Goal: Task Accomplishment & Management: Complete application form

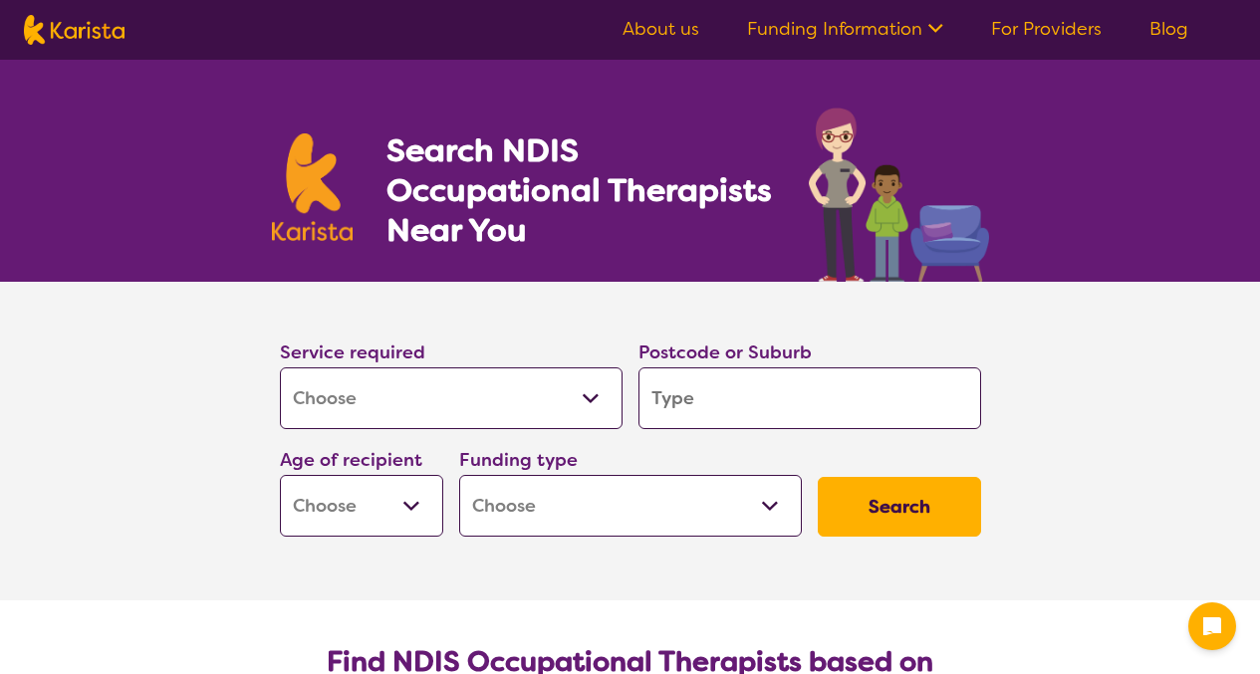
select select "[MEDICAL_DATA]"
click at [689, 408] on input "search" at bounding box center [809, 399] width 343 height 62
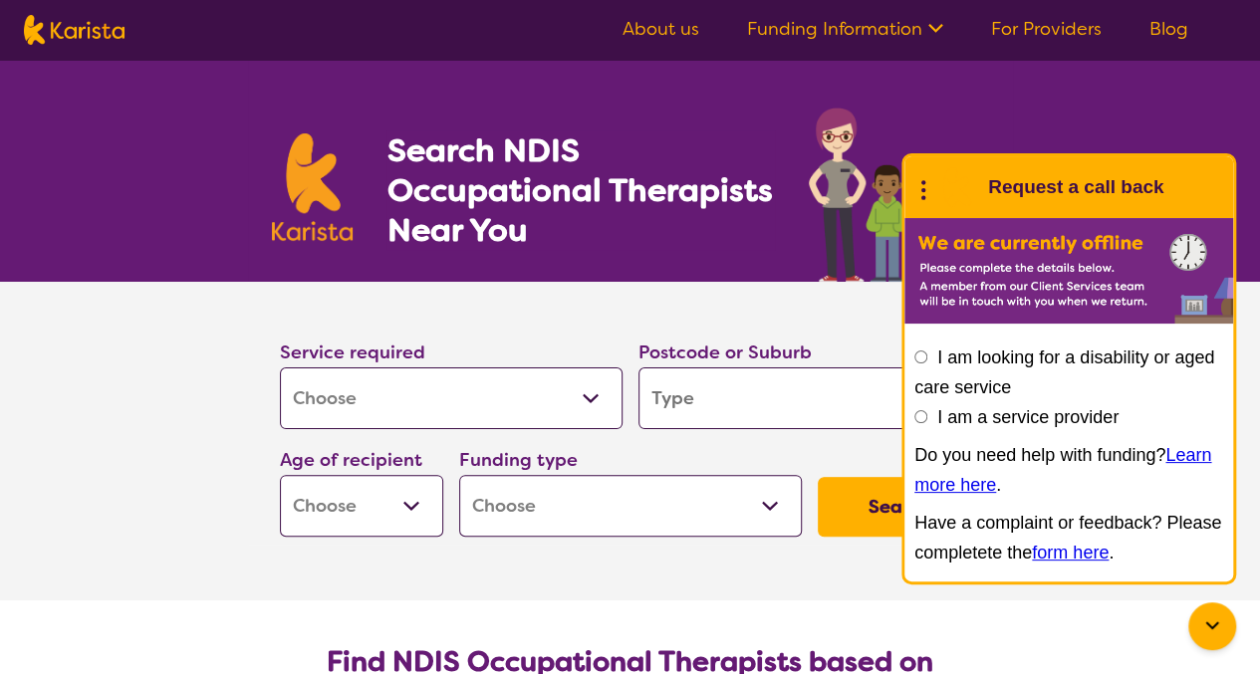
type input "4"
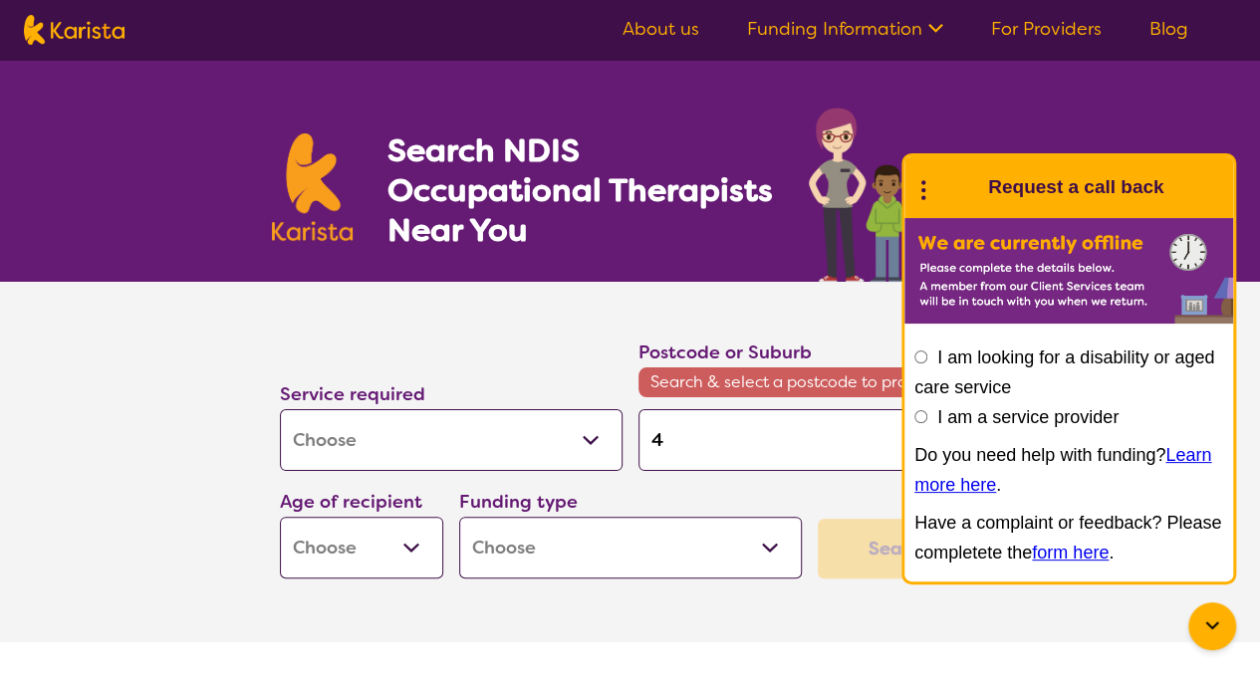
type input "45"
type input "456"
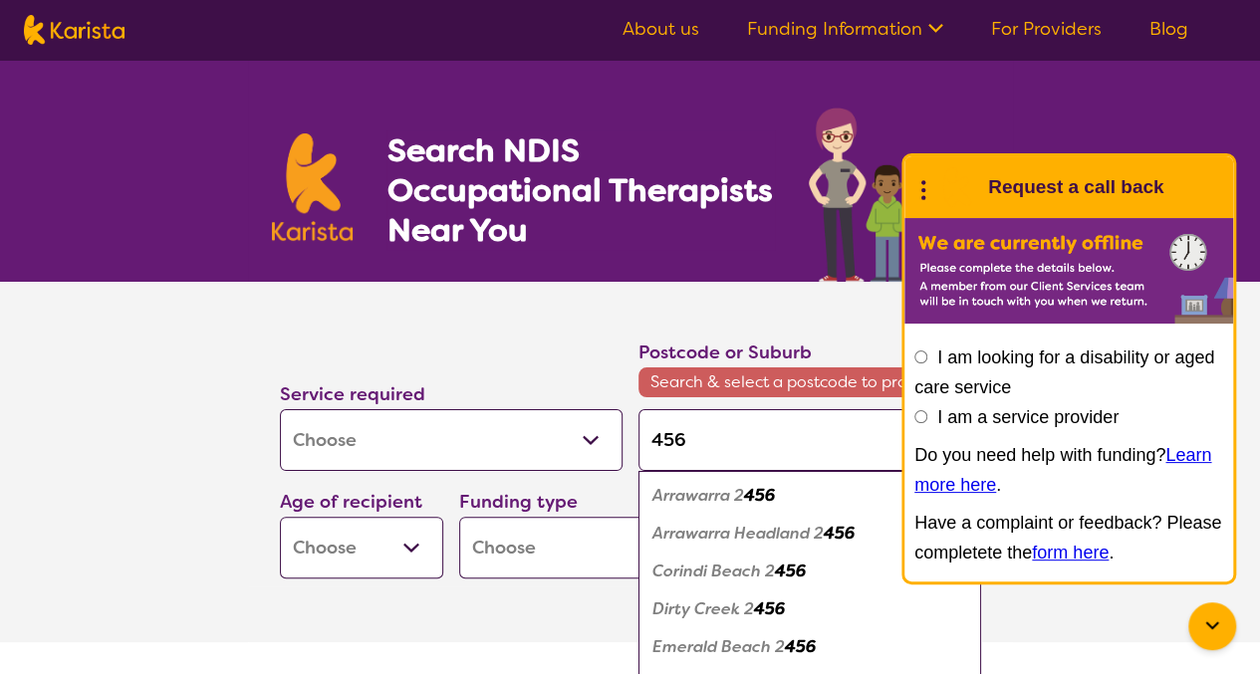
type input "4561"
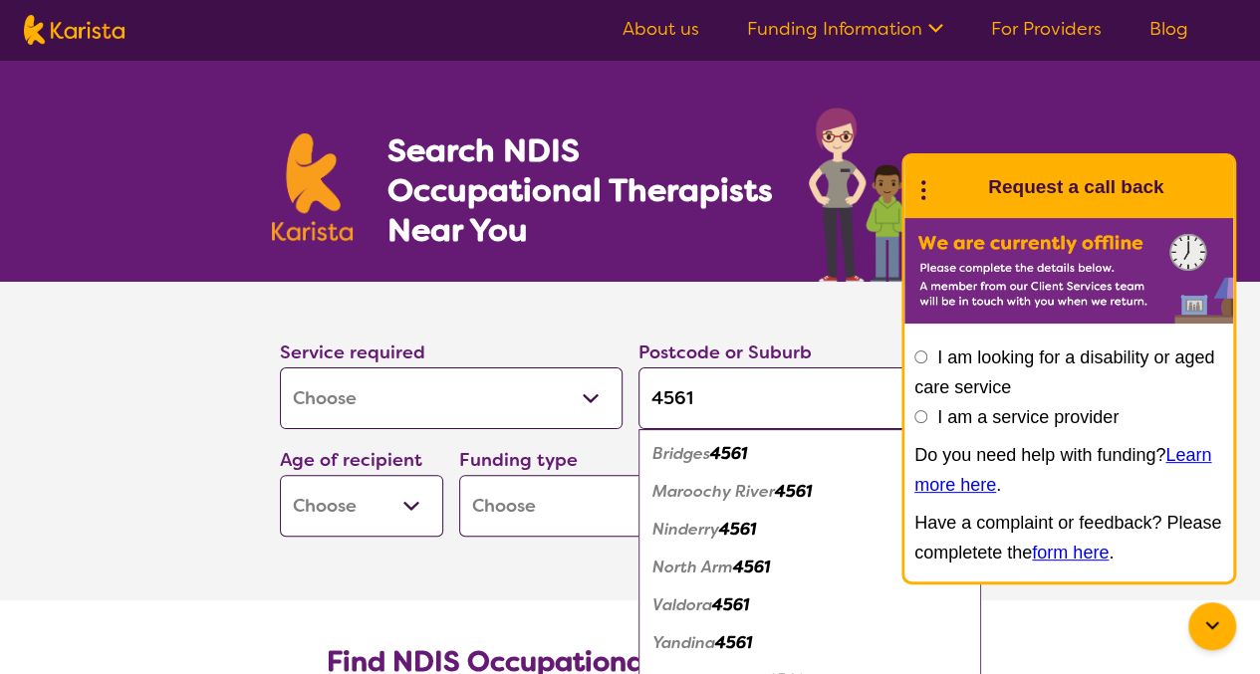
type input "4561"
click at [683, 595] on em "Valdora" at bounding box center [682, 605] width 60 height 21
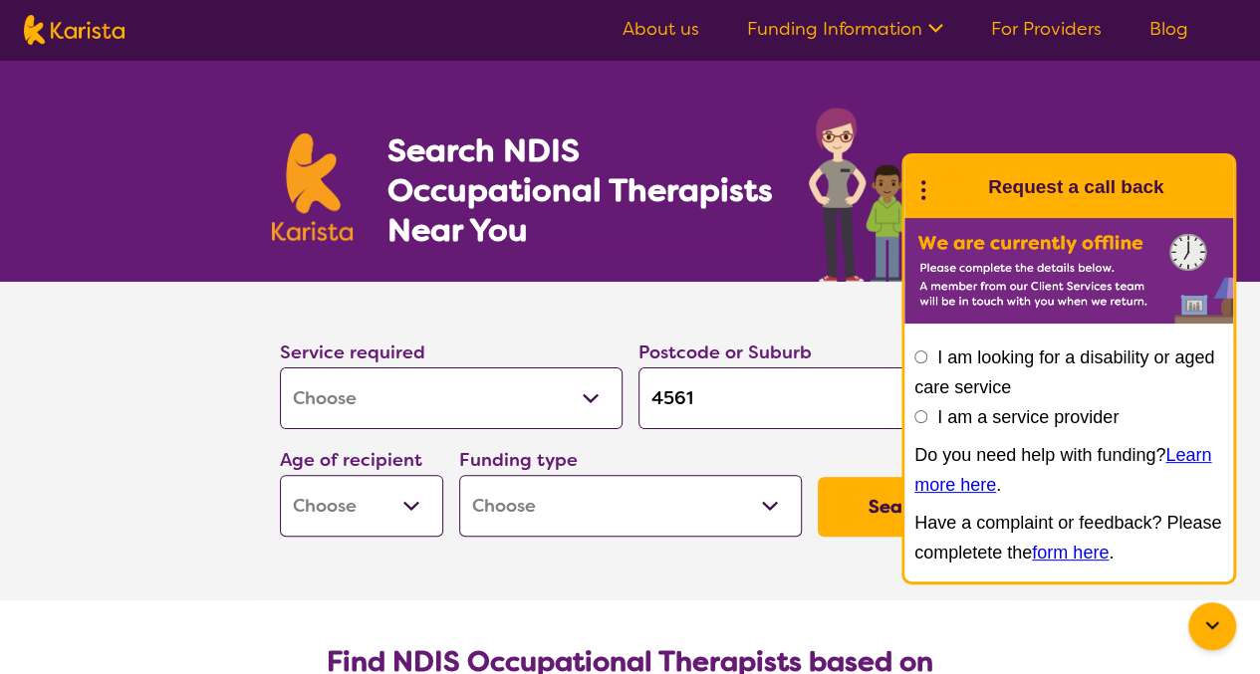
click at [715, 404] on input "4561" at bounding box center [809, 399] width 343 height 62
click at [372, 509] on select "Early Childhood - 0 to 9 Child - 10 to 11 Adolescent - 12 to 17 Adult - 18 to 6…" at bounding box center [361, 506] width 163 height 62
select select "AD"
click at [280, 475] on select "Early Childhood - 0 to 9 Child - 10 to 11 Adolescent - 12 to 17 Adult - 18 to 6…" at bounding box center [361, 506] width 163 height 62
select select "AD"
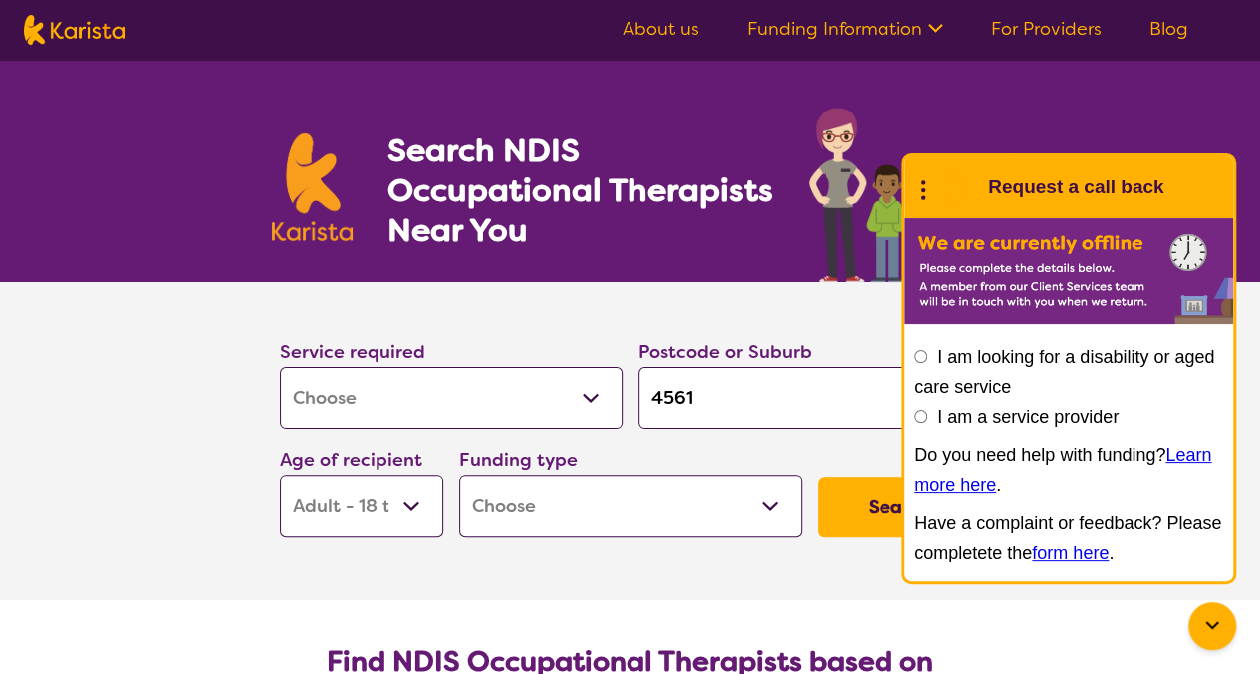
click at [595, 491] on select "Home Care Package (HCP) National Disability Insurance Scheme (NDIS) I don't know" at bounding box center [630, 506] width 343 height 62
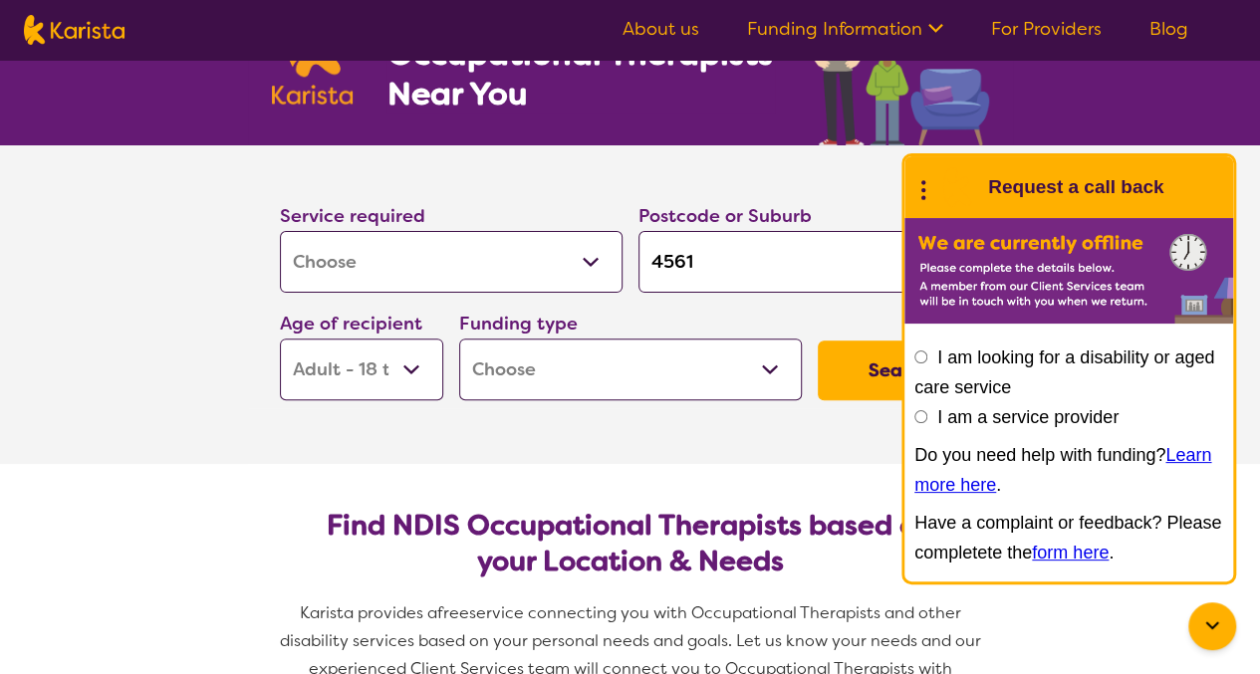
scroll to position [138, 0]
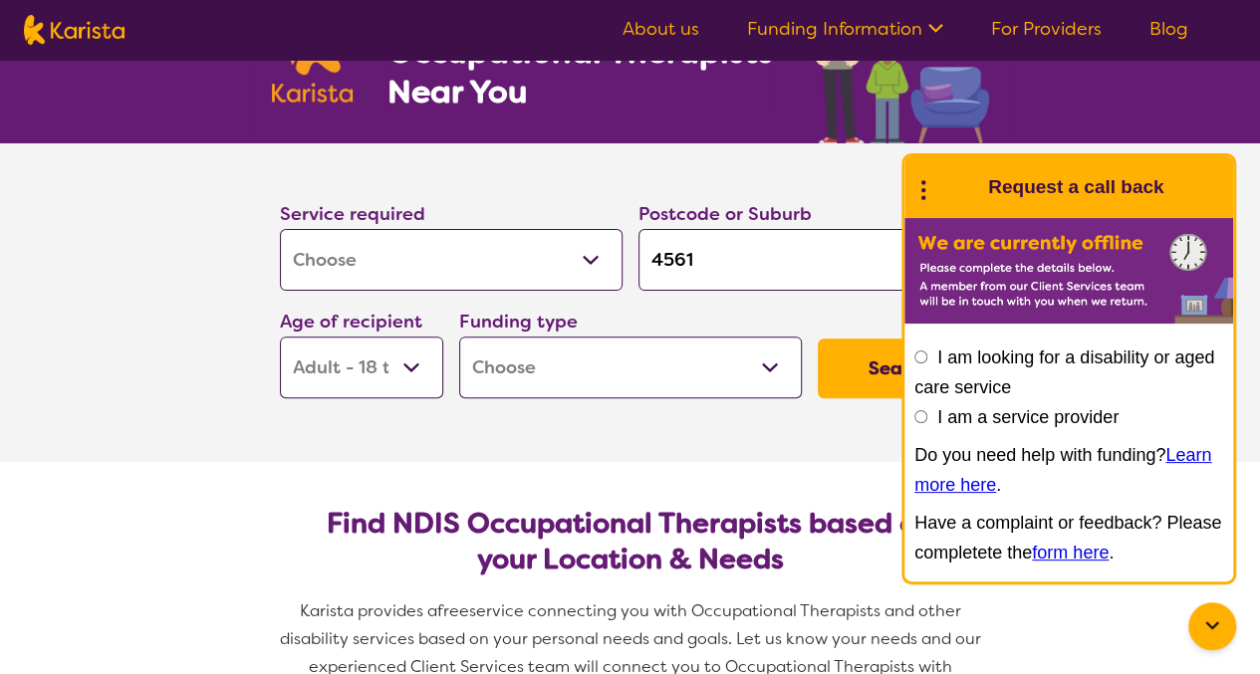
click at [630, 353] on select "Home Care Package (HCP) National Disability Insurance Scheme (NDIS) I don't know" at bounding box center [630, 368] width 343 height 62
select select "i-don-t-know"
click at [459, 337] on select "Home Care Package (HCP) National Disability Insurance Scheme (NDIS) I don't know" at bounding box center [630, 368] width 343 height 62
select select "i-don-t-know"
click at [633, 363] on select "Home Care Package (HCP) National Disability Insurance Scheme (NDIS) I don't know" at bounding box center [630, 368] width 343 height 62
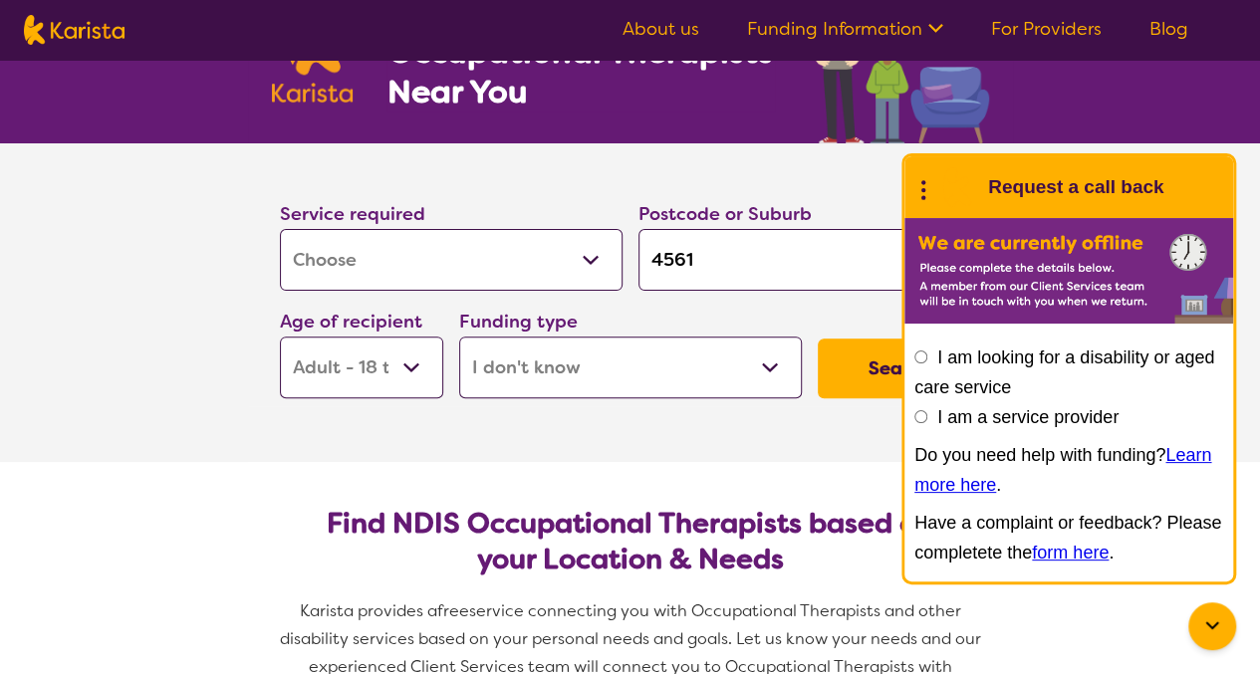
select select "NDIS"
click at [459, 337] on select "Home Care Package (HCP) National Disability Insurance Scheme (NDIS) I don't know" at bounding box center [630, 368] width 343 height 62
select select "NDIS"
click at [847, 366] on button "Search" at bounding box center [899, 369] width 163 height 60
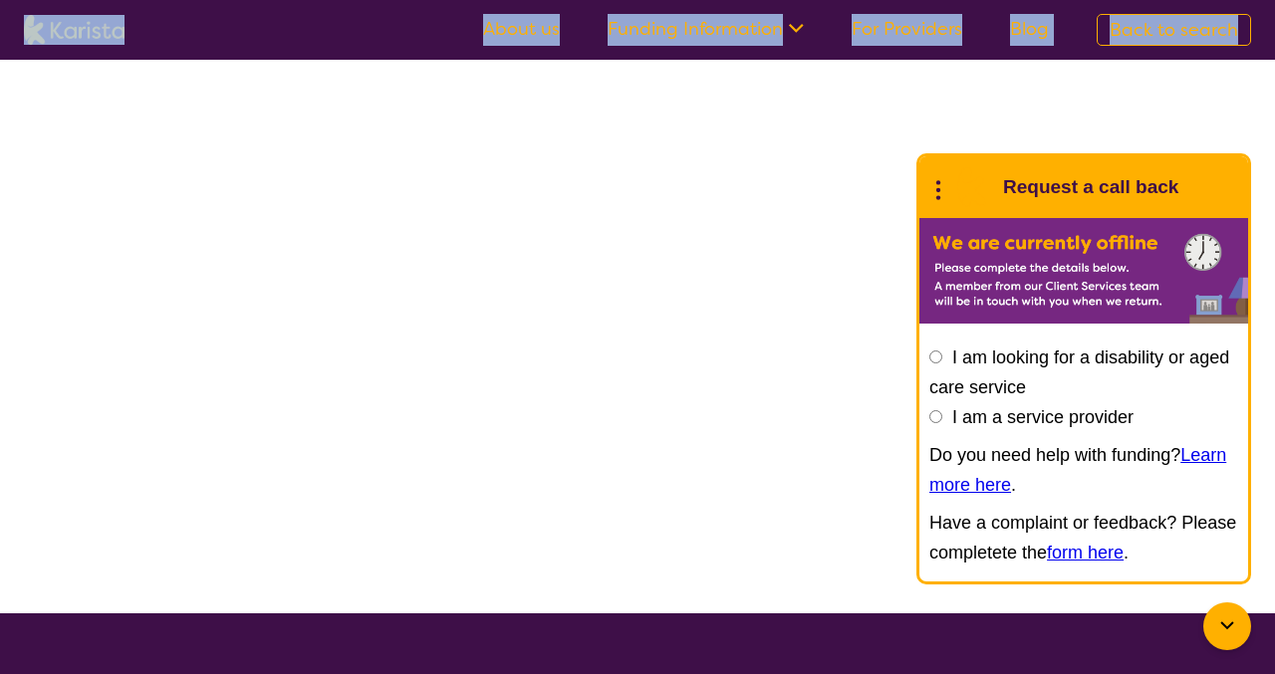
click at [847, 366] on div at bounding box center [637, 337] width 1275 height 554
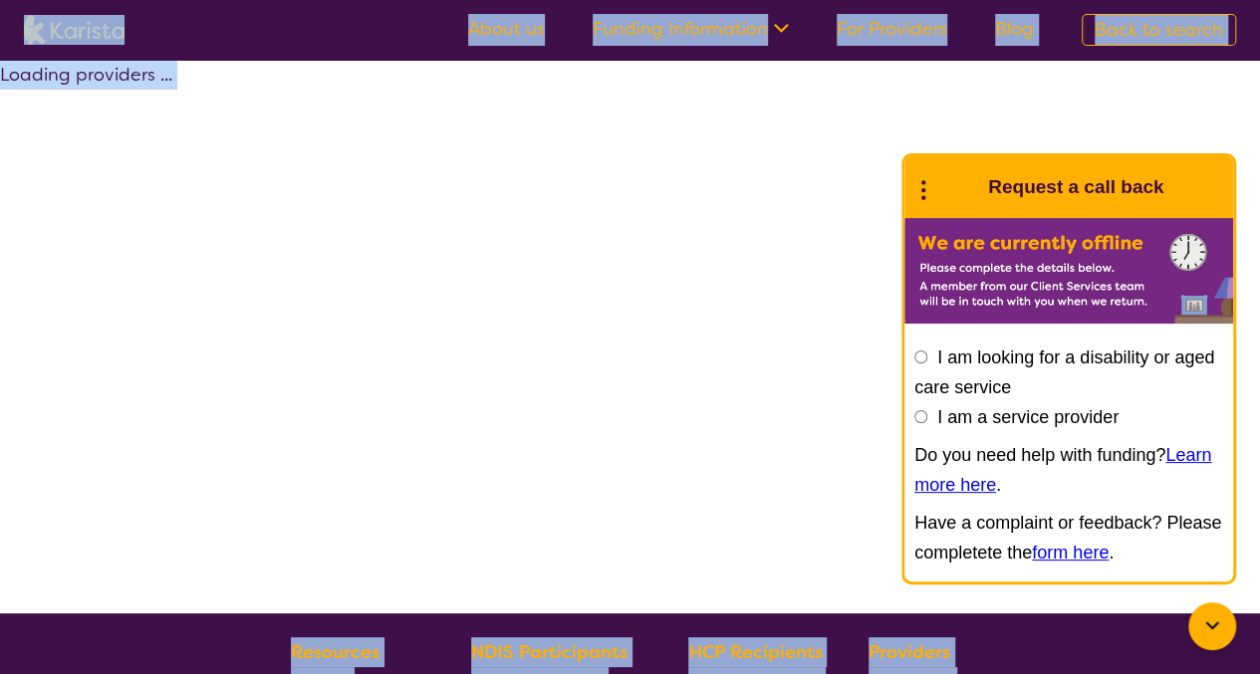
select select "by_score"
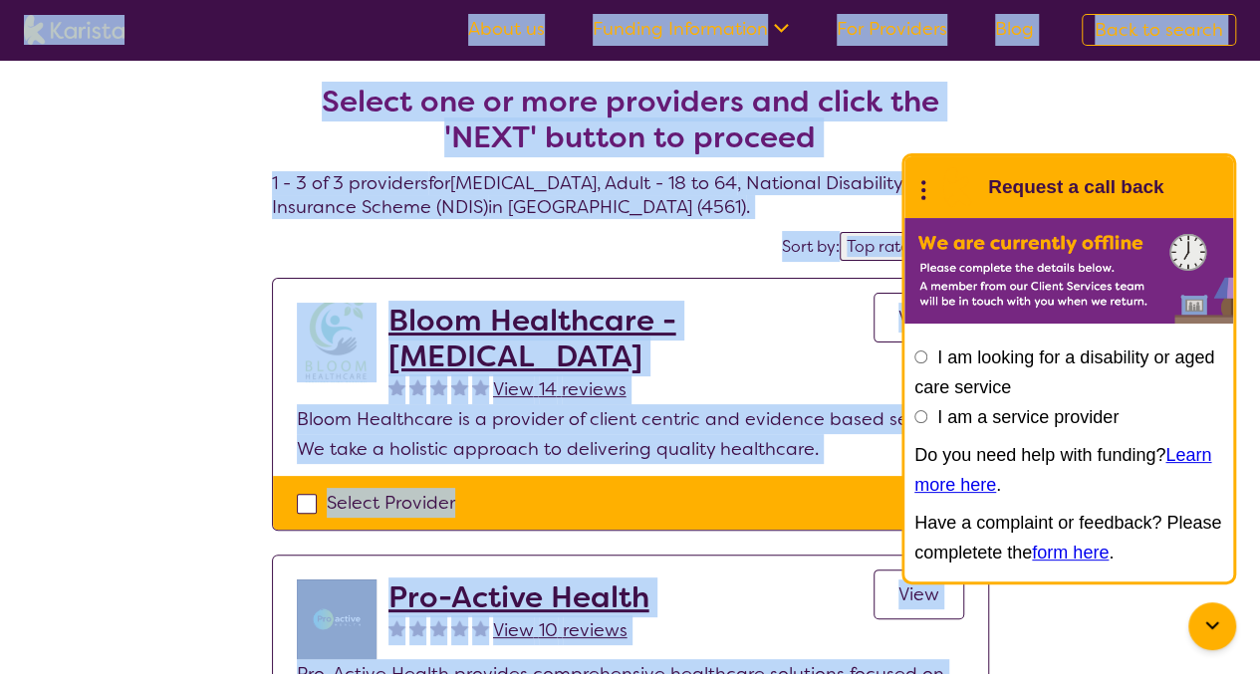
click at [173, 297] on div "Select one or more providers and click the 'NEXT' button to proceed 1 - 3 of 3 …" at bounding box center [630, 601] width 1260 height 1083
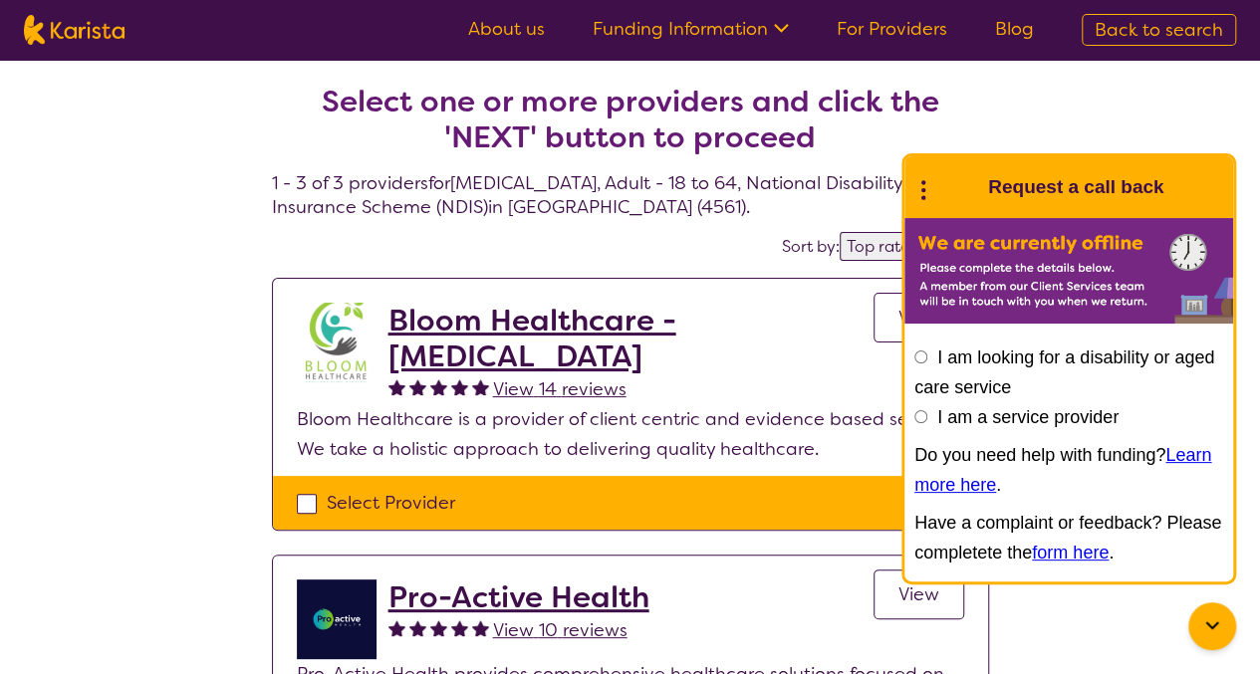
click at [1077, 105] on div "Select one or more providers and click the 'NEXT' button to proceed 1 - 3 of 3 …" at bounding box center [630, 601] width 1260 height 1083
click at [920, 193] on icon at bounding box center [923, 187] width 26 height 31
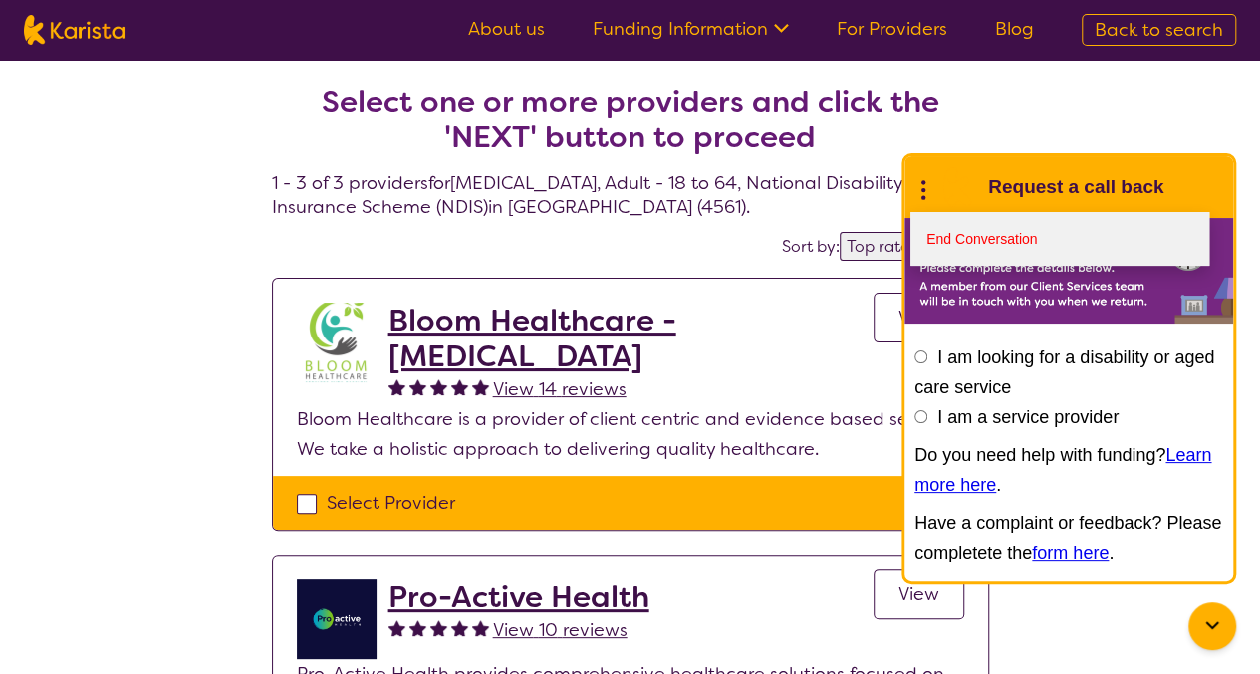
click at [932, 236] on link "End Conversation" at bounding box center [1059, 239] width 299 height 54
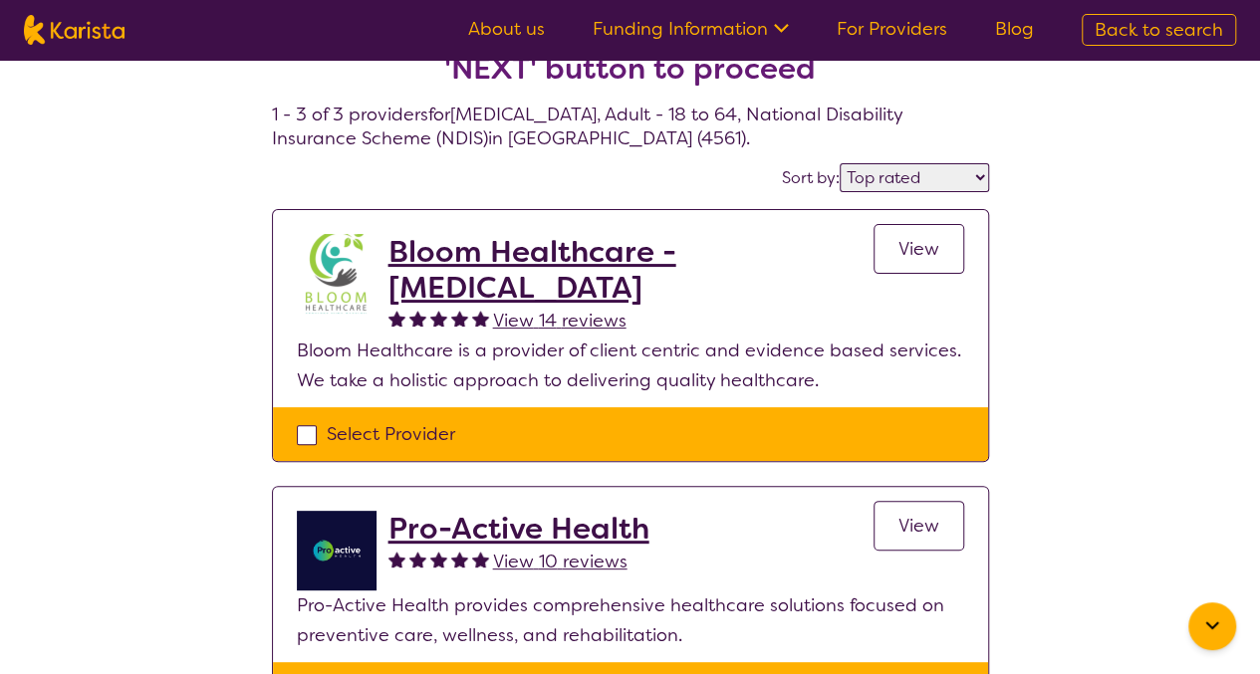
scroll to position [46, 0]
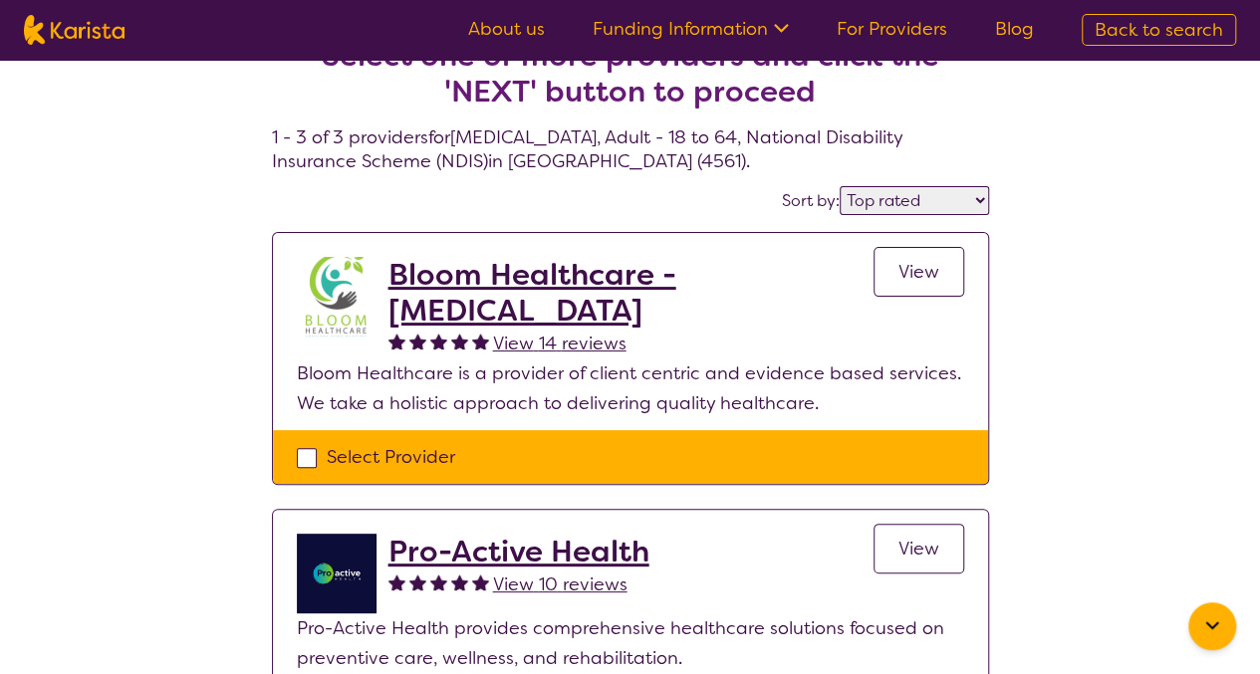
click at [456, 274] on h2 "Bloom Healthcare - [MEDICAL_DATA]" at bounding box center [630, 293] width 485 height 72
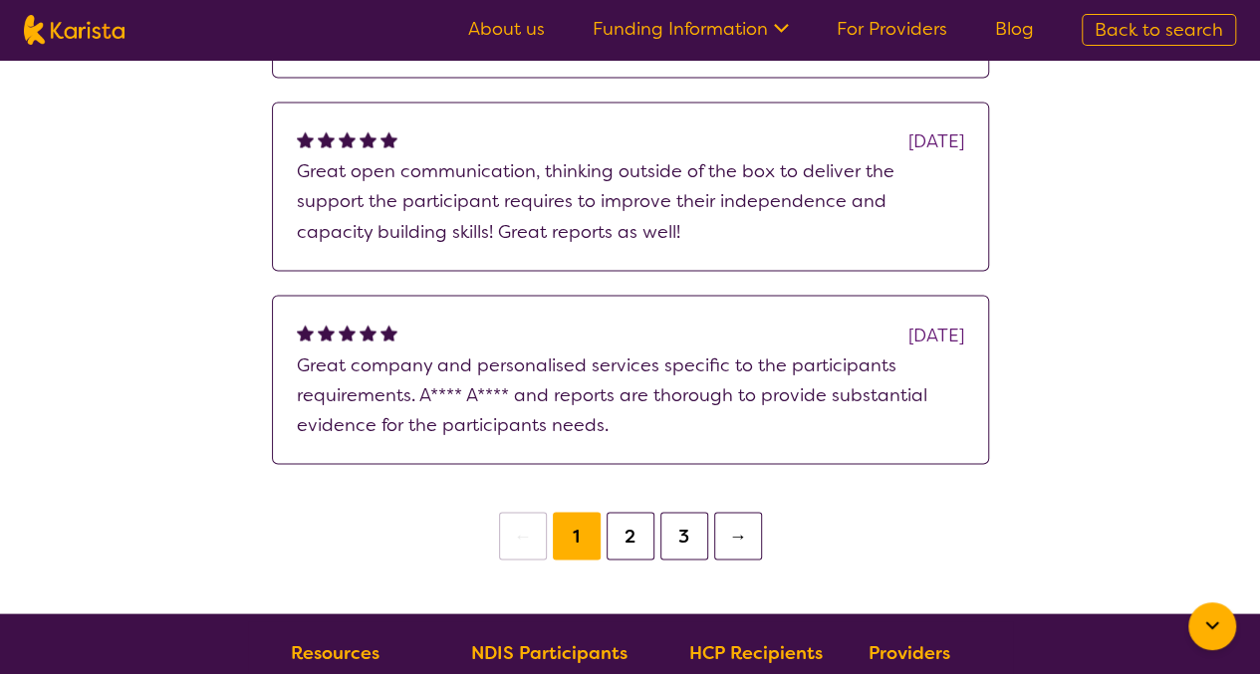
scroll to position [1659, 0]
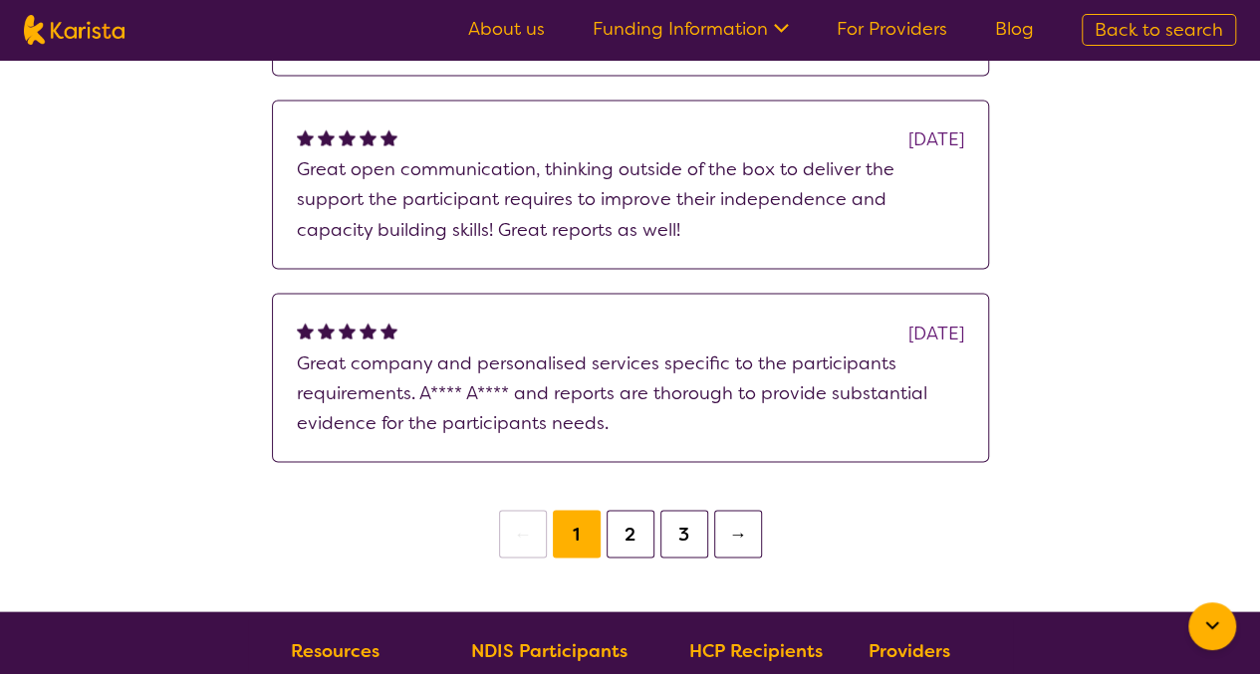
click at [616, 510] on button "2" at bounding box center [631, 534] width 48 height 48
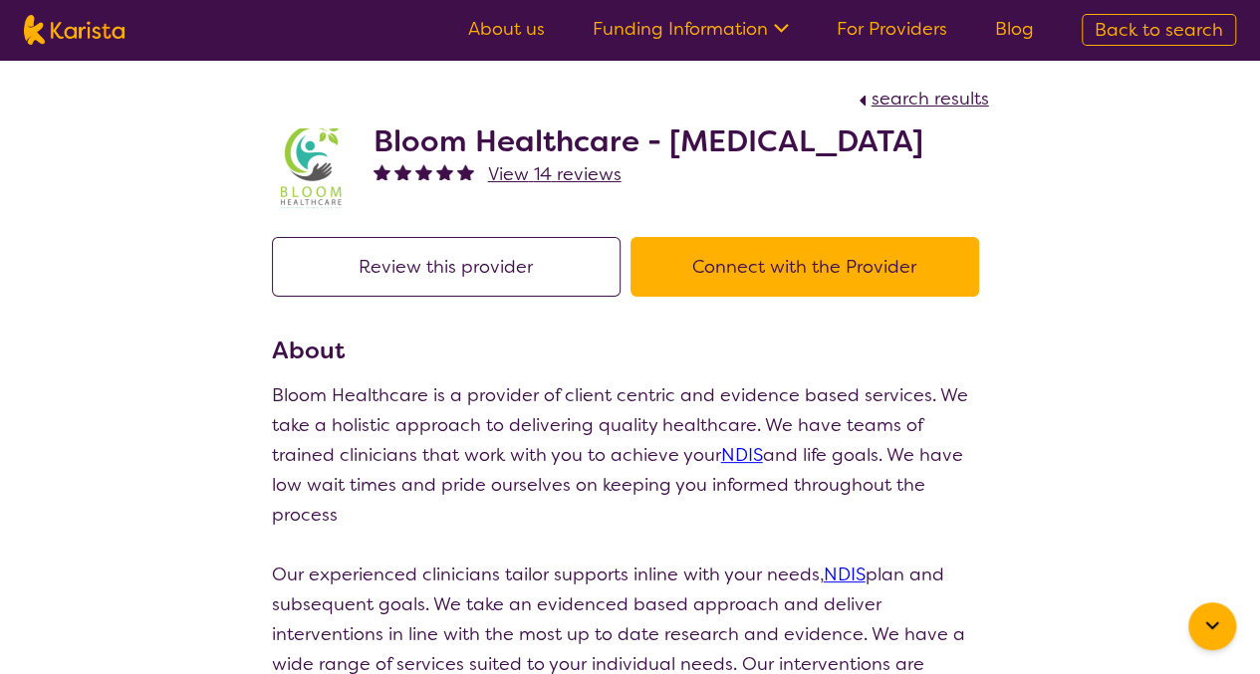
click at [802, 290] on button "Connect with the Provider" at bounding box center [804, 267] width 349 height 60
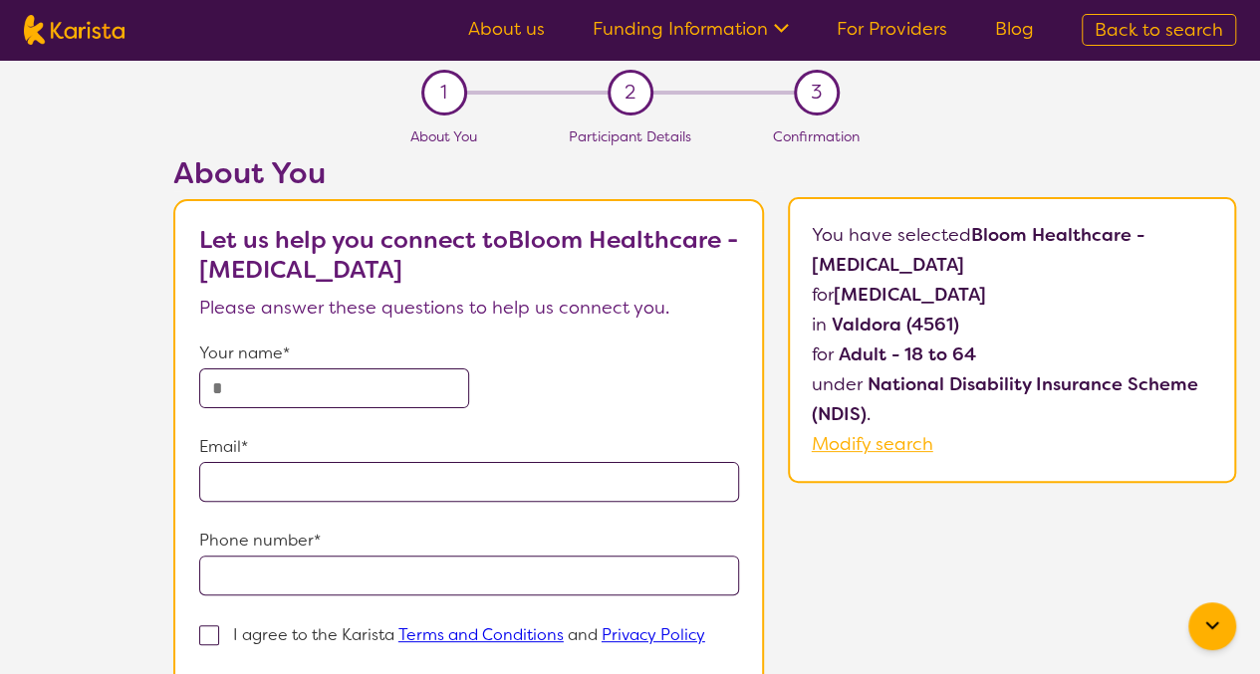
click at [219, 379] on input "text" at bounding box center [334, 389] width 270 height 40
type input "**********"
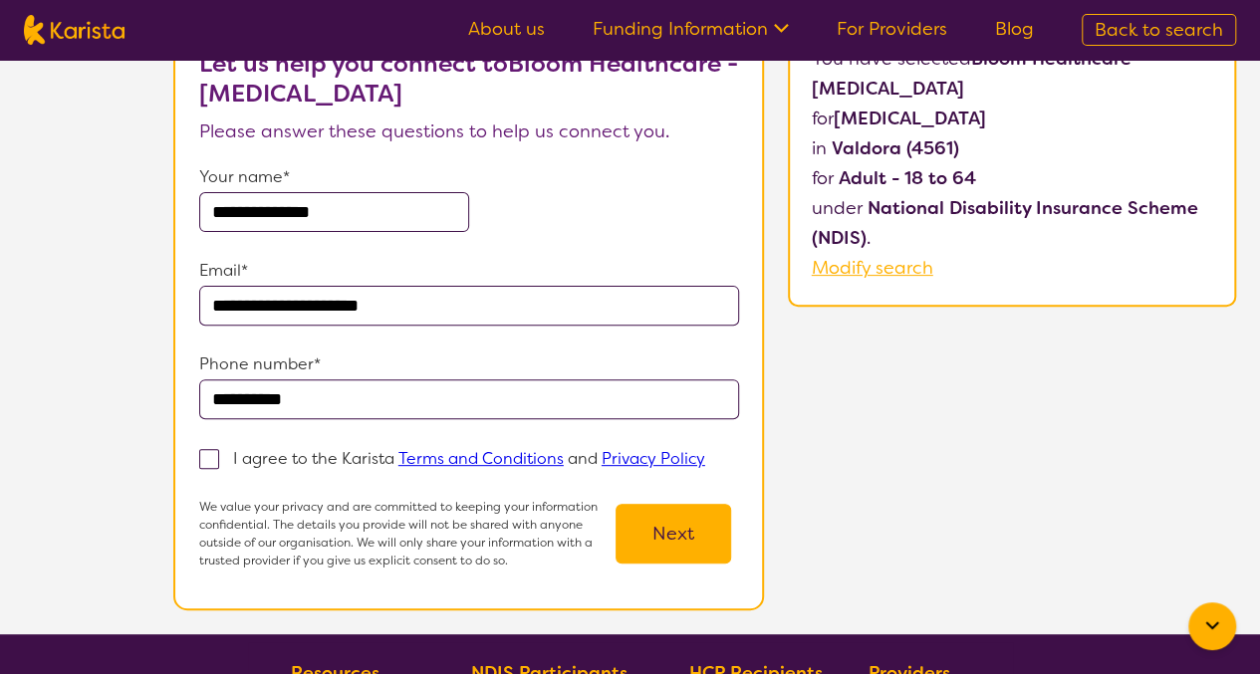
scroll to position [191, 0]
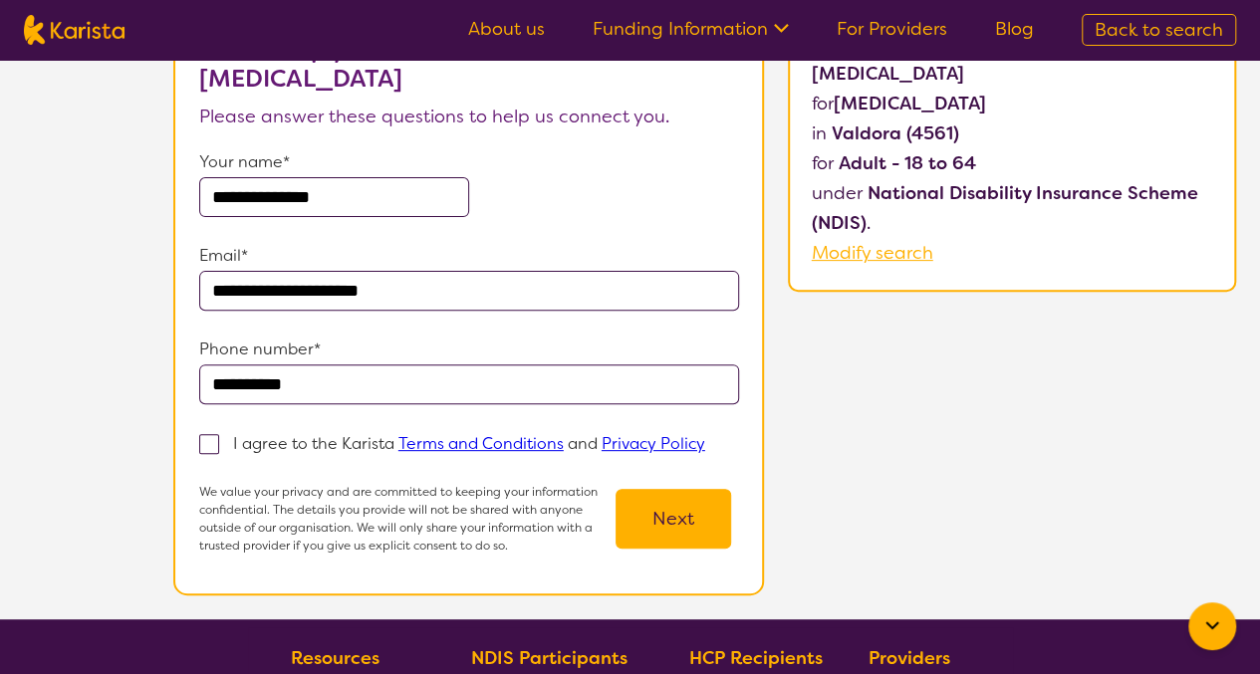
type input "**********"
click at [199, 441] on span at bounding box center [209, 444] width 20 height 20
click at [705, 441] on input "I agree to the Karista Terms and Conditions and Privacy Policy" at bounding box center [711, 442] width 13 height 13
checkbox input "true"
click at [660, 515] on button "Next" at bounding box center [674, 519] width 116 height 60
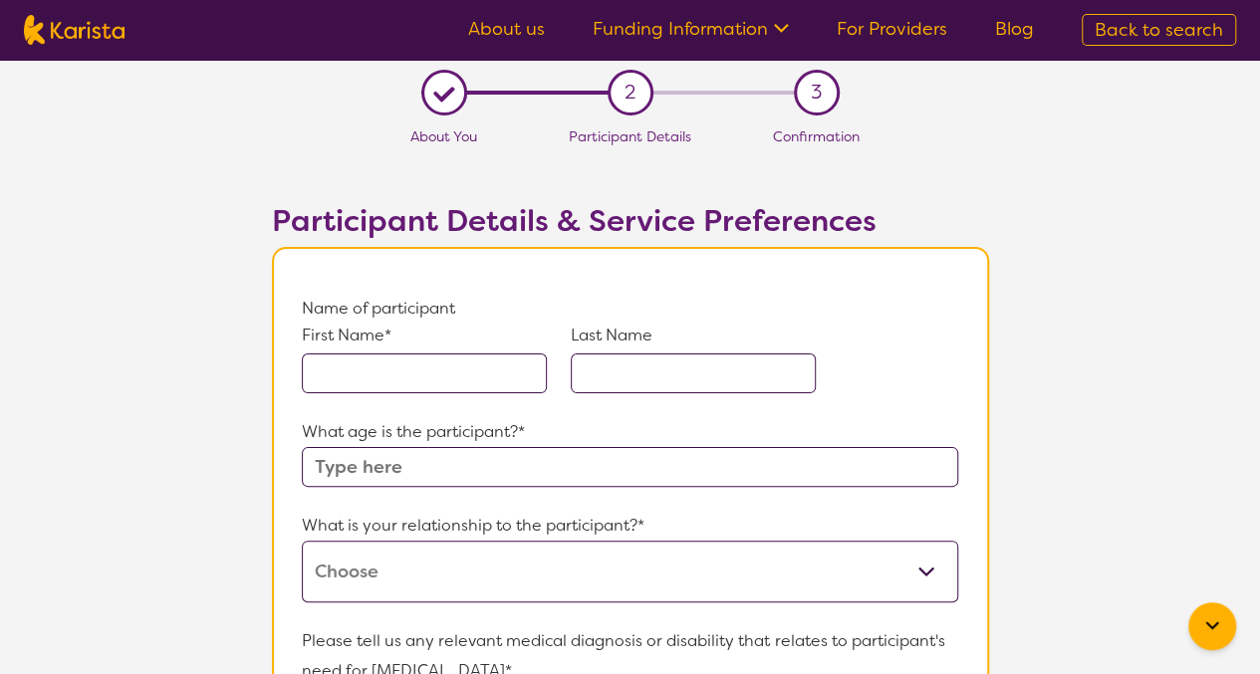
click at [345, 383] on input "text" at bounding box center [424, 374] width 245 height 40
type input "Kyrie"
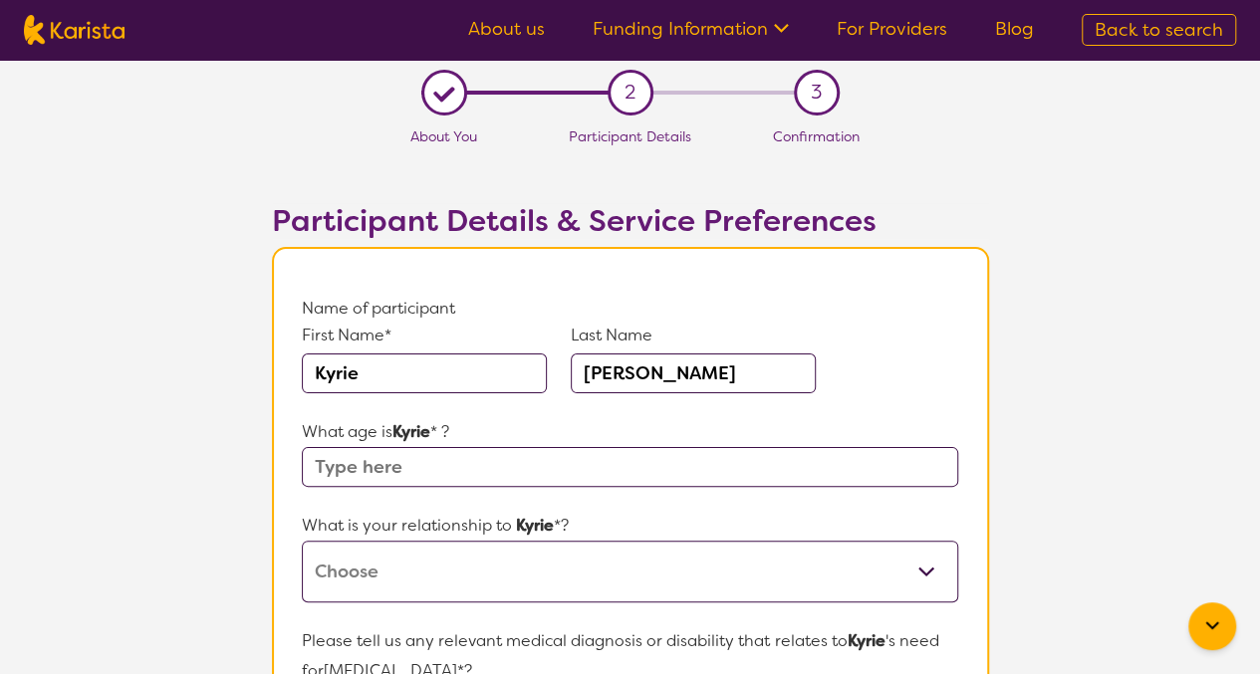
type input "[PERSON_NAME]"
type input "39"
click at [383, 581] on select "This request is for myself I am their parent I am their child I am their spouse…" at bounding box center [629, 572] width 655 height 62
select select "This request is for myself"
click at [302, 541] on select "This request is for myself I am their parent I am their child I am their spouse…" at bounding box center [629, 572] width 655 height 62
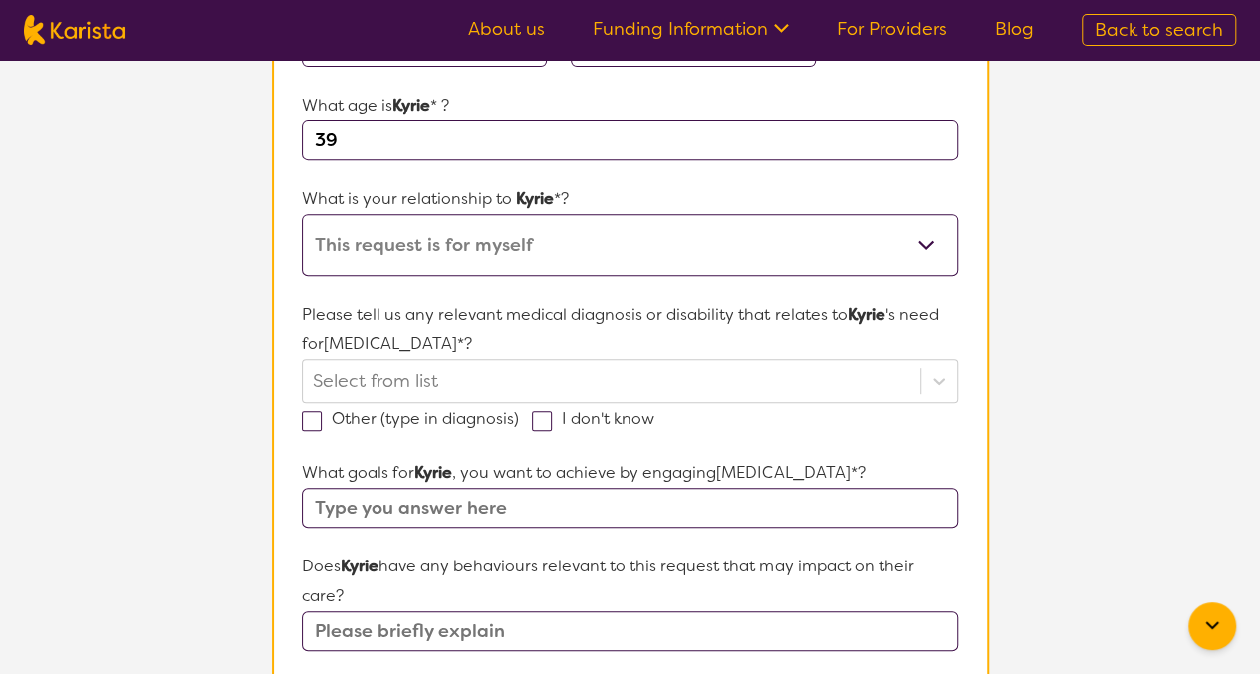
scroll to position [334, 0]
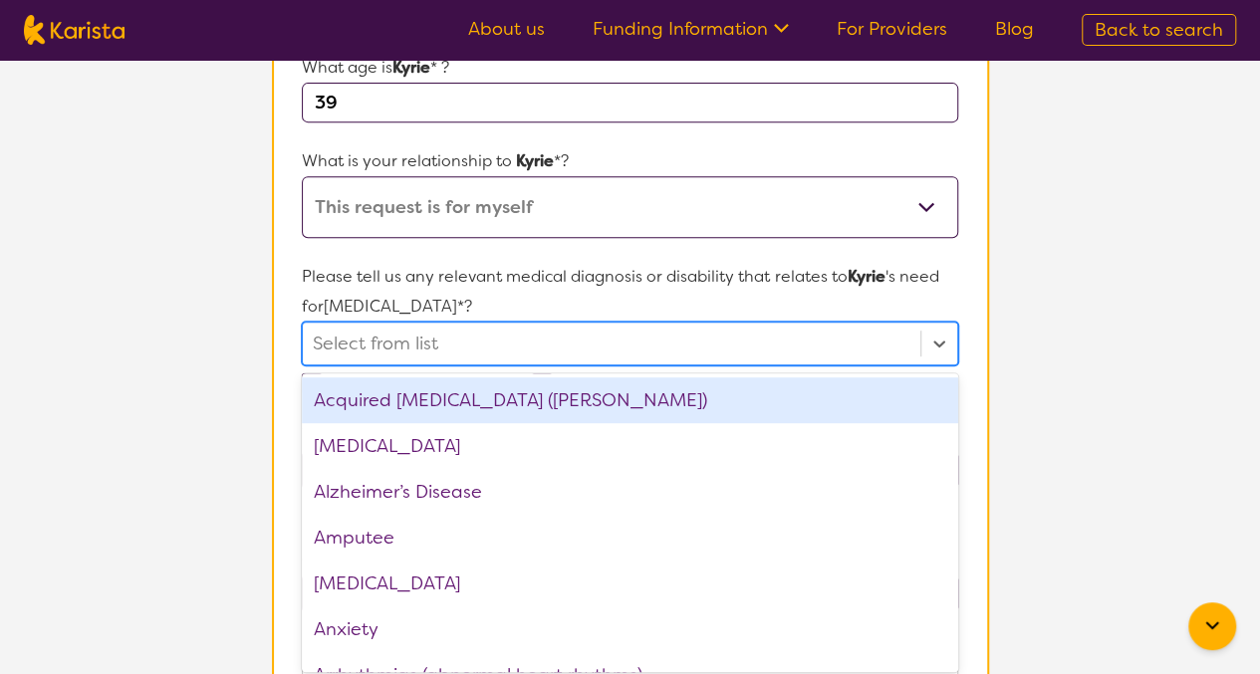
click at [396, 366] on div "option Acquired [MEDICAL_DATA] (ABI) focused, 1 of 75. 75 results available. Us…" at bounding box center [629, 344] width 655 height 44
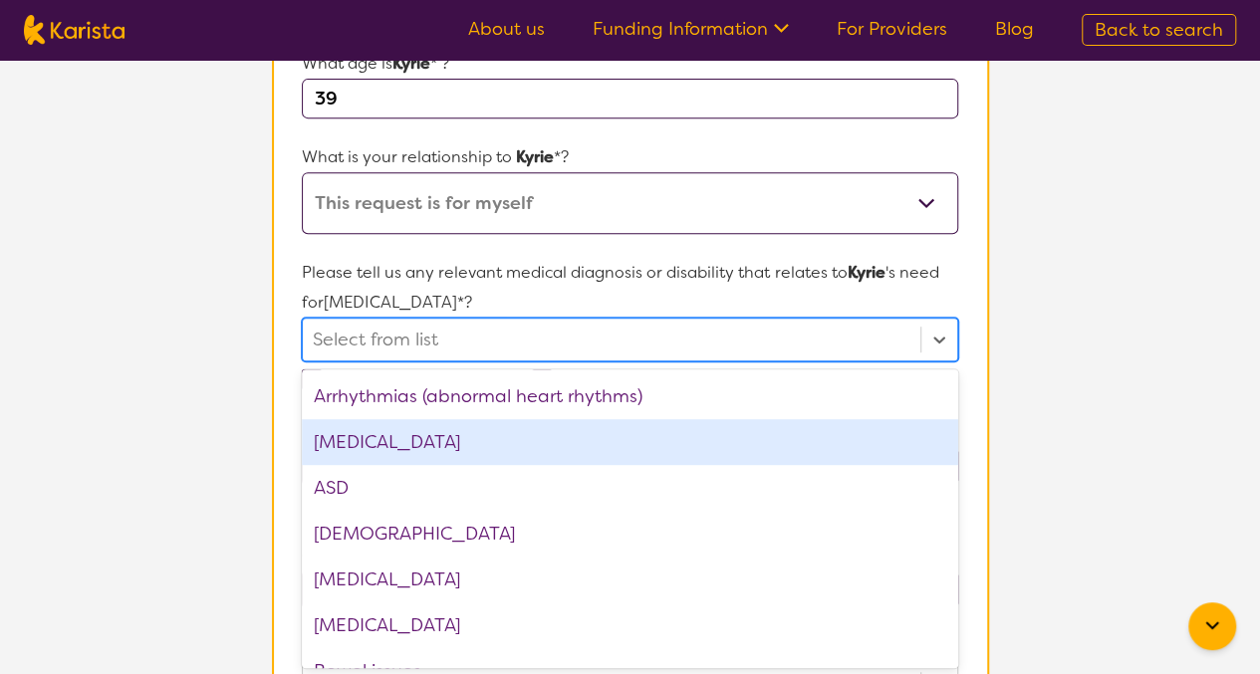
scroll to position [277, 0]
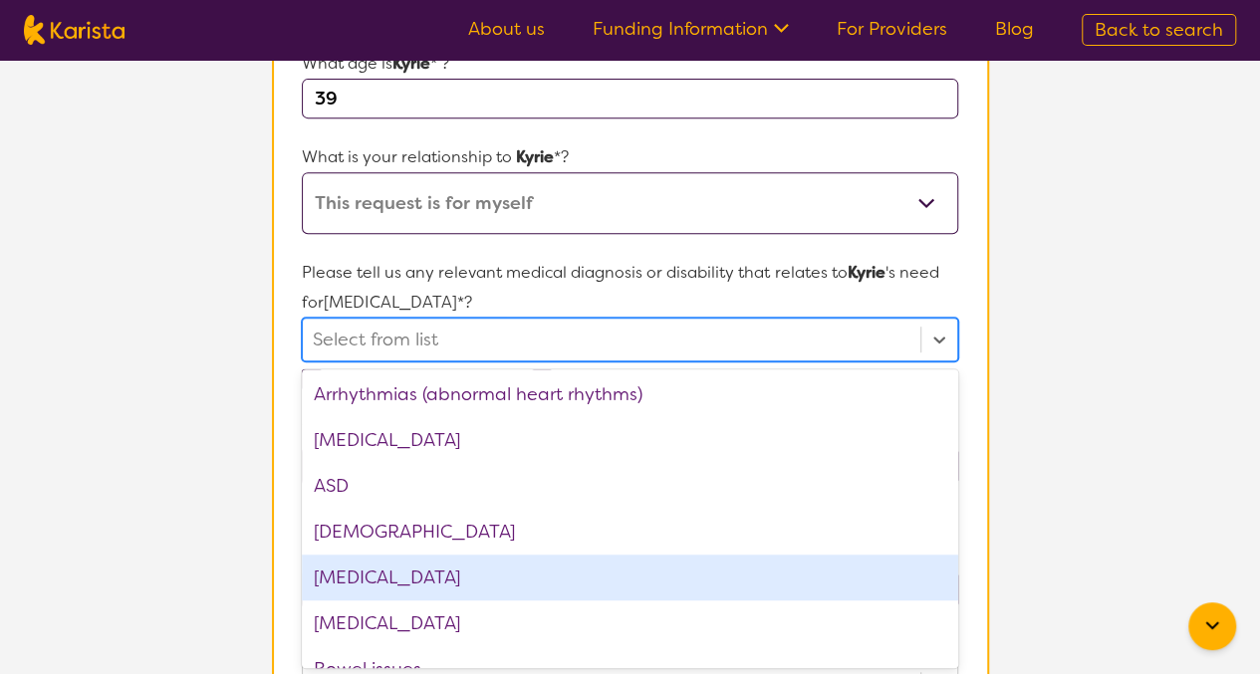
click at [486, 569] on div "[MEDICAL_DATA]" at bounding box center [629, 578] width 655 height 46
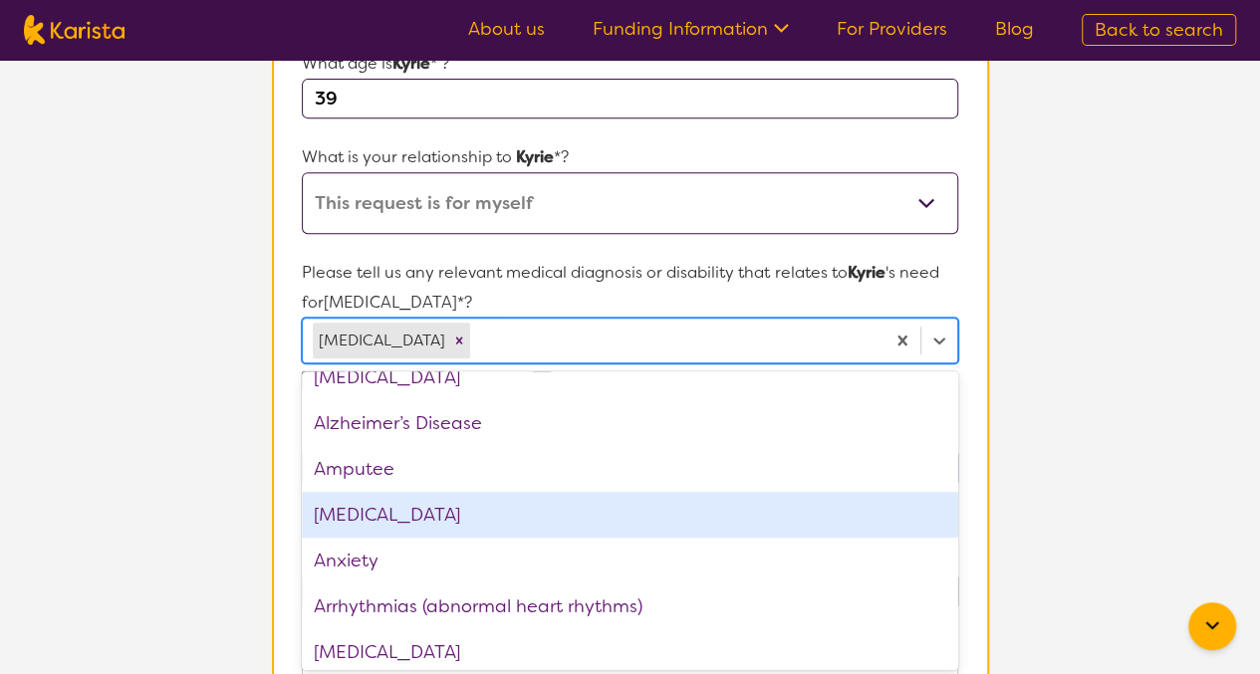
scroll to position [0, 0]
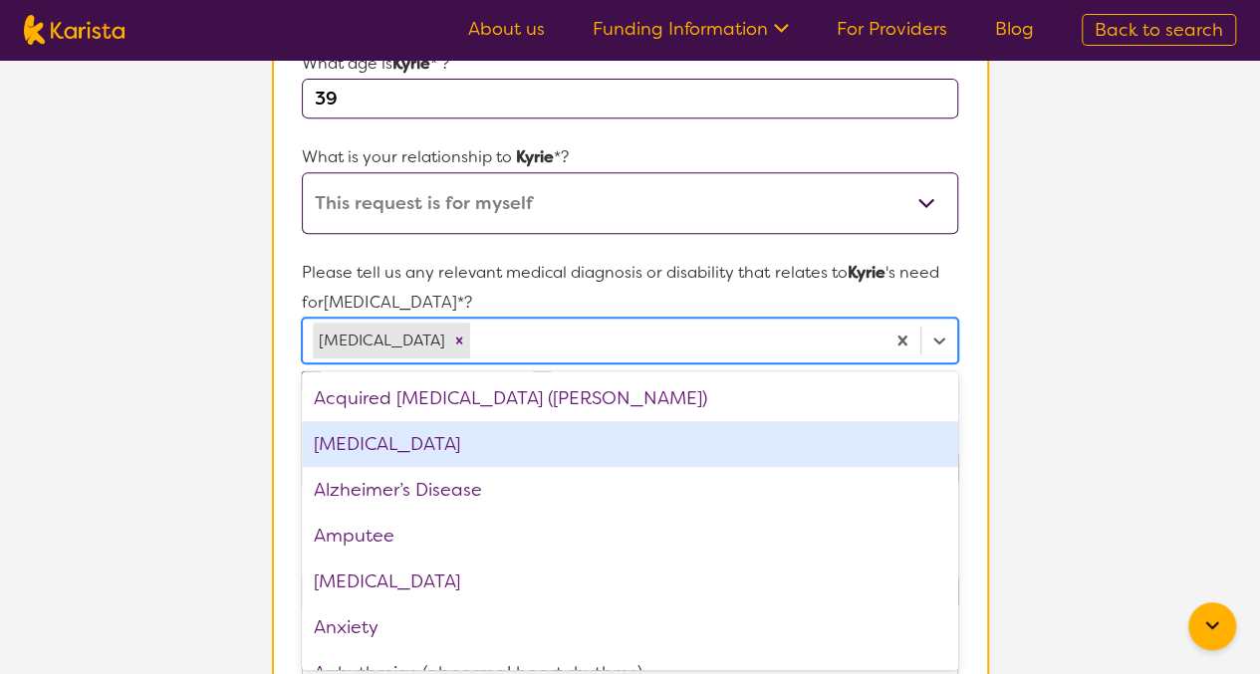
click at [348, 453] on div "[MEDICAL_DATA]" at bounding box center [629, 444] width 655 height 46
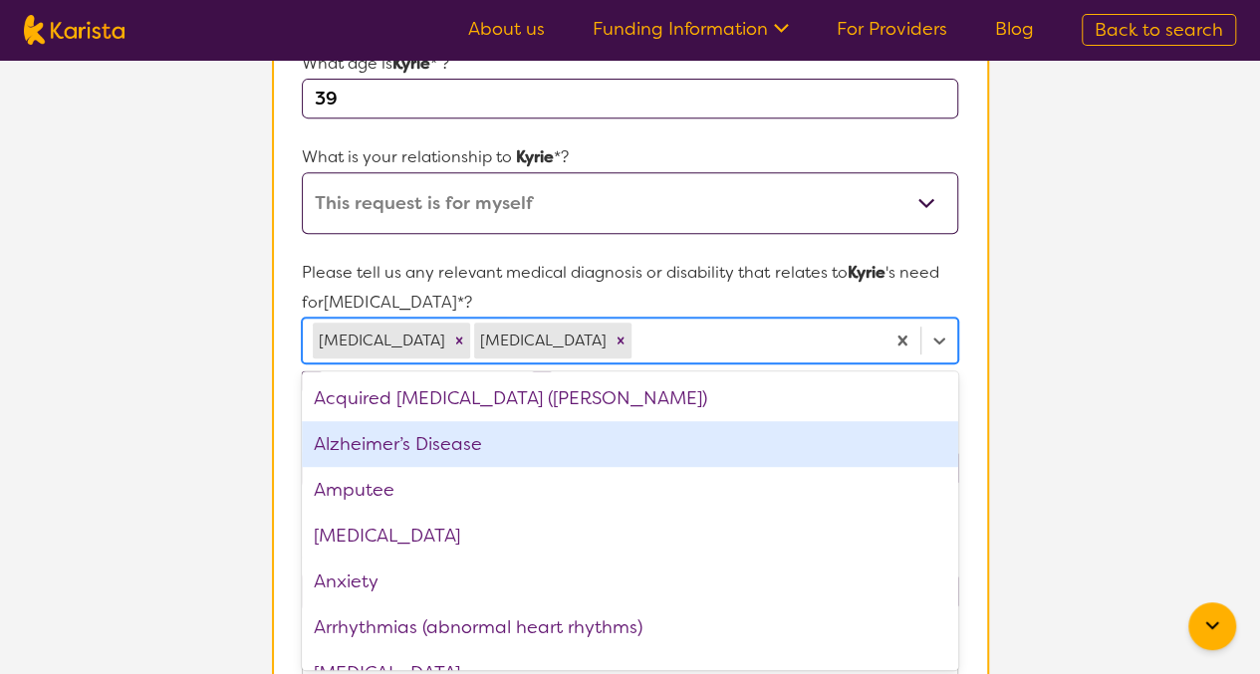
click at [199, 395] on section "L About You 2 Participant Details 3 Confirmation Participant Details & Service …" at bounding box center [630, 570] width 1260 height 1758
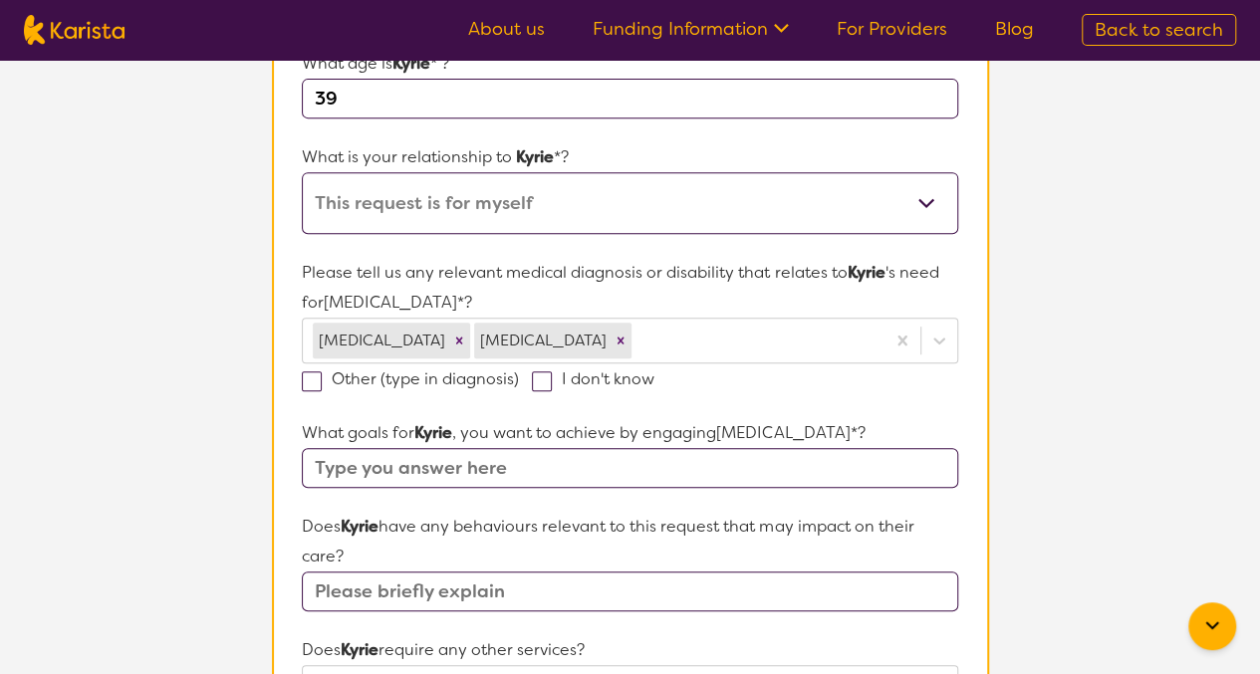
click at [329, 469] on input "text" at bounding box center [629, 468] width 655 height 40
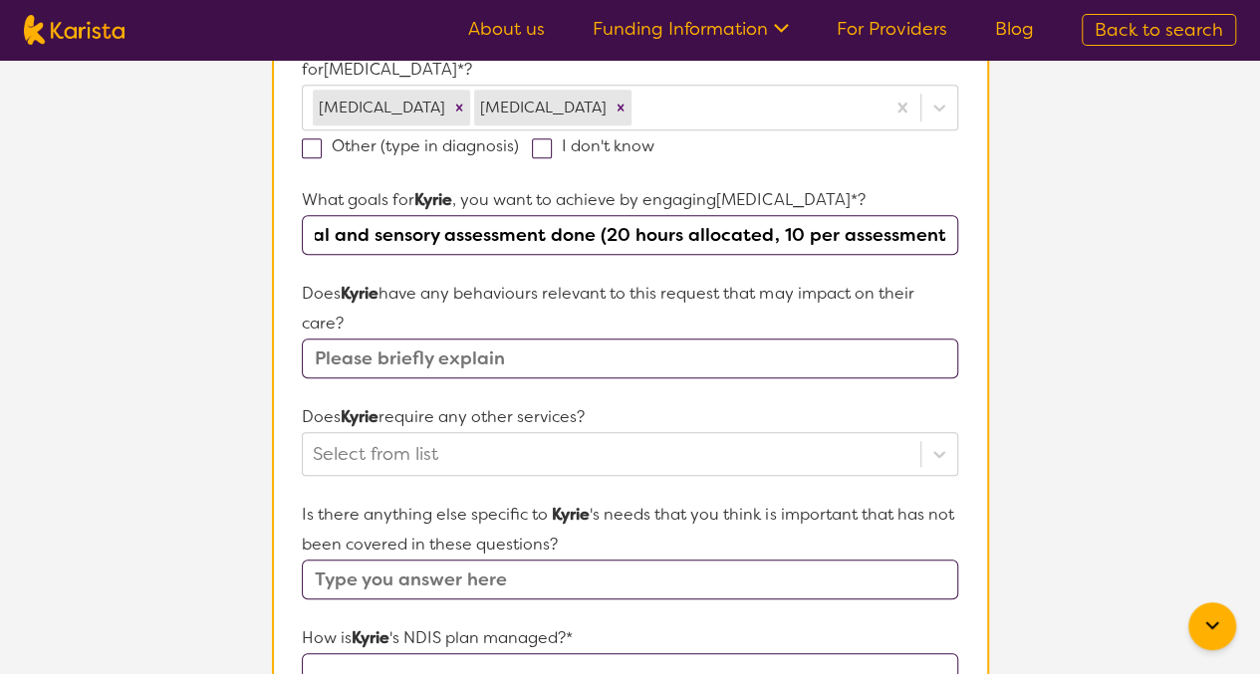
scroll to position [631, 0]
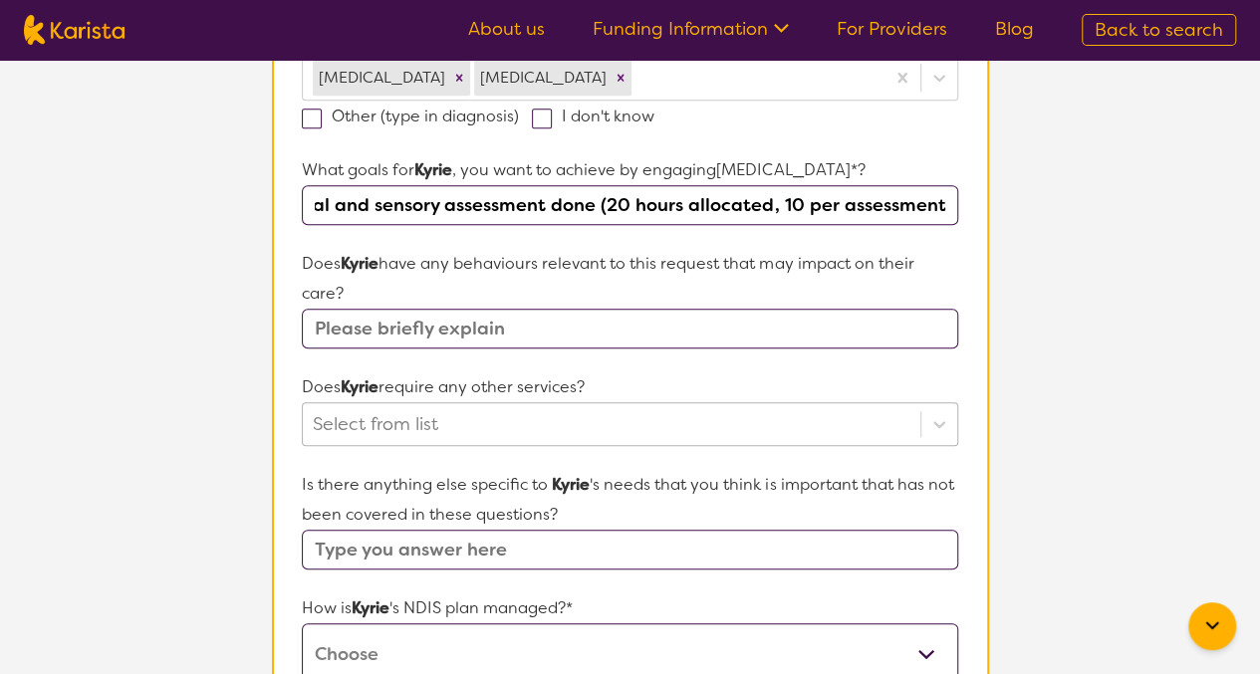
type input "need a functional and sensory assessment done (20 hours allocated, 10 per asses…"
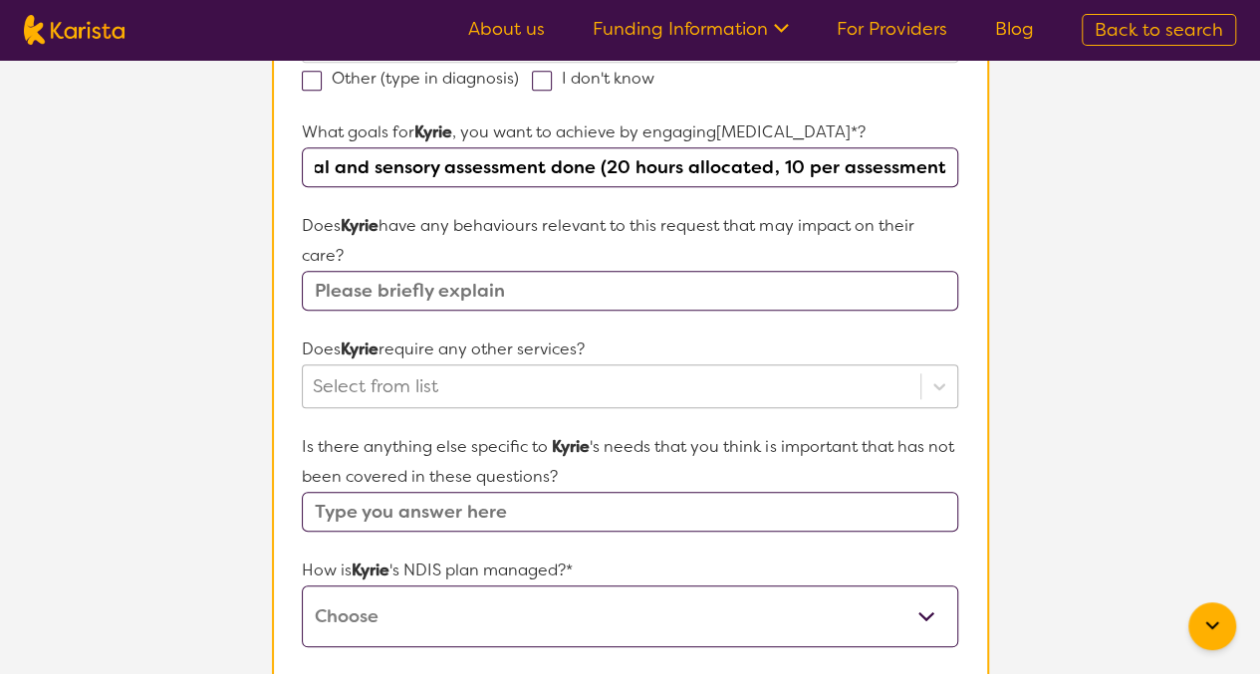
scroll to position [0, 0]
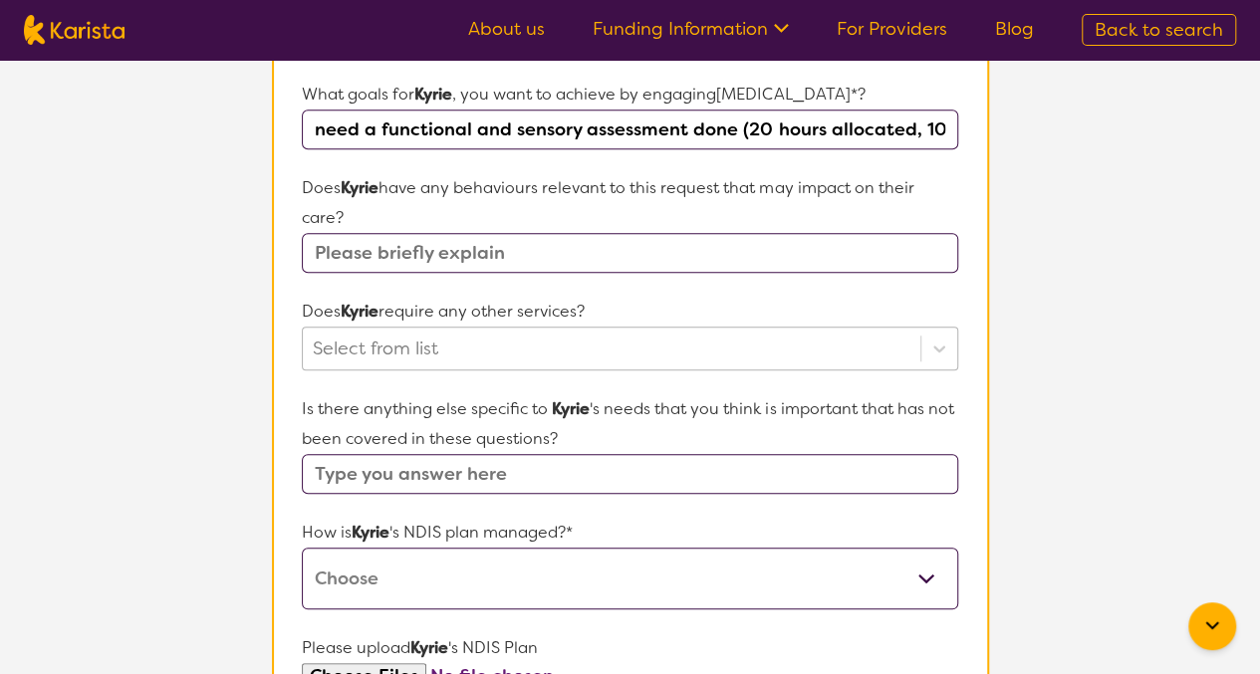
click at [383, 370] on div "Select from list" at bounding box center [629, 349] width 655 height 44
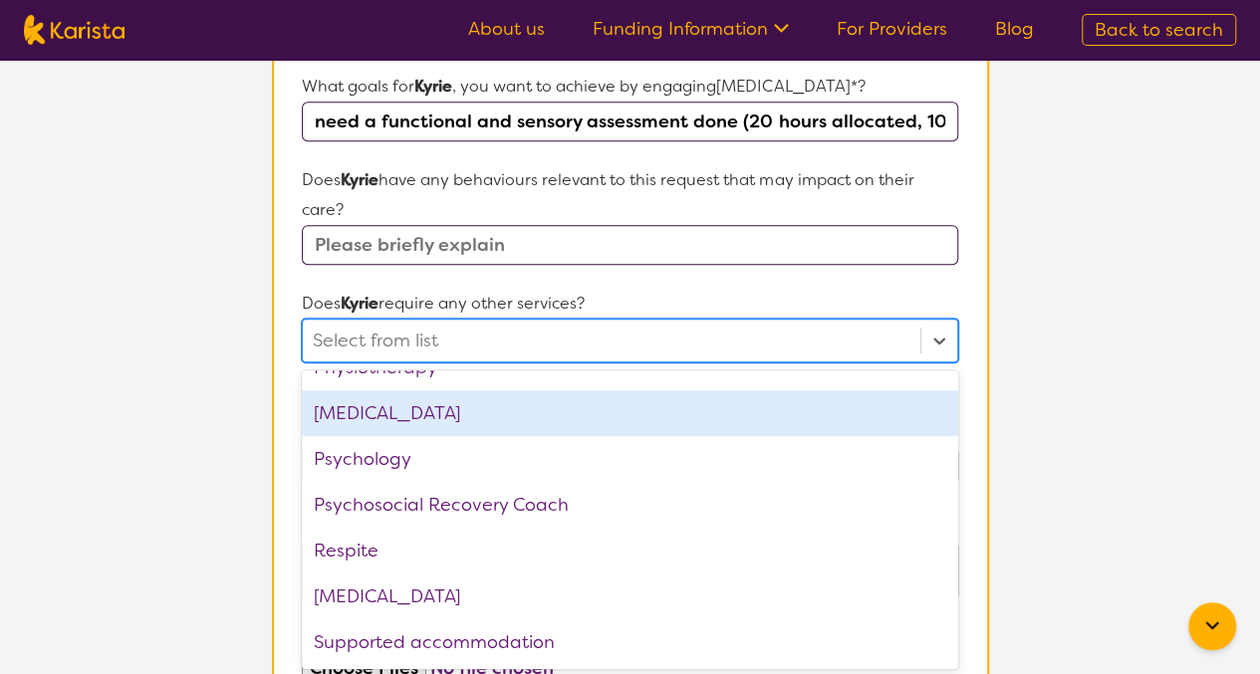
scroll to position [671, 0]
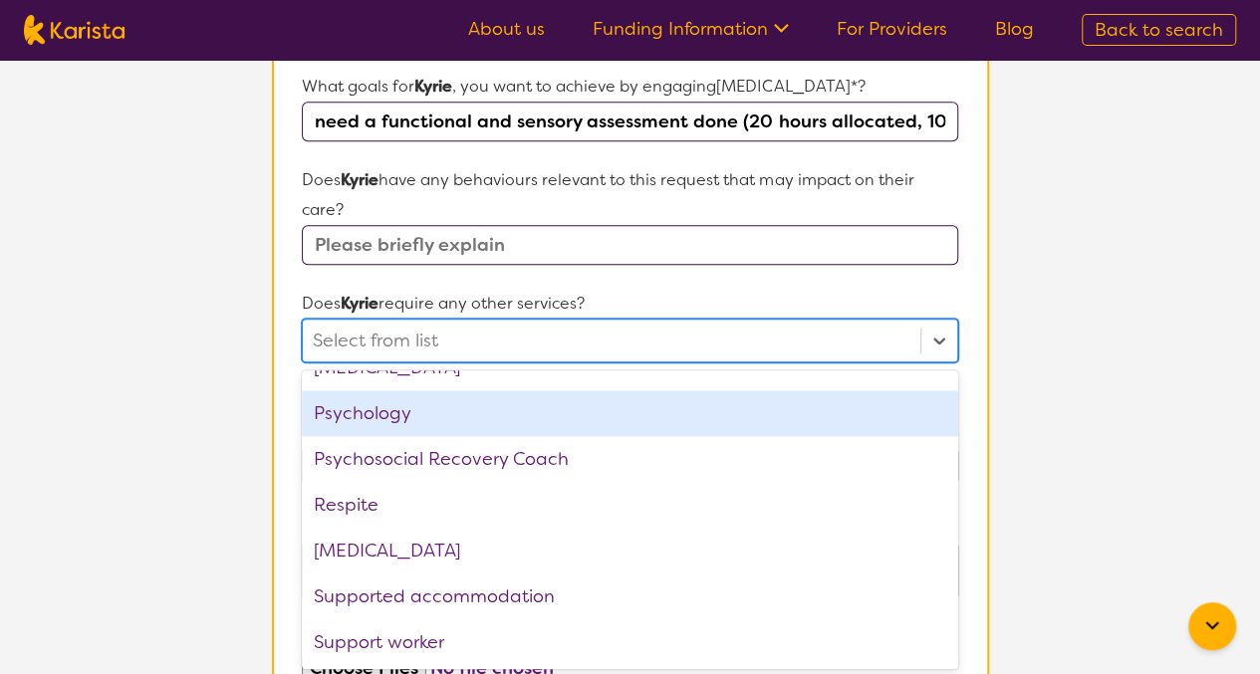
click at [374, 411] on div "Psychology" at bounding box center [629, 413] width 655 height 46
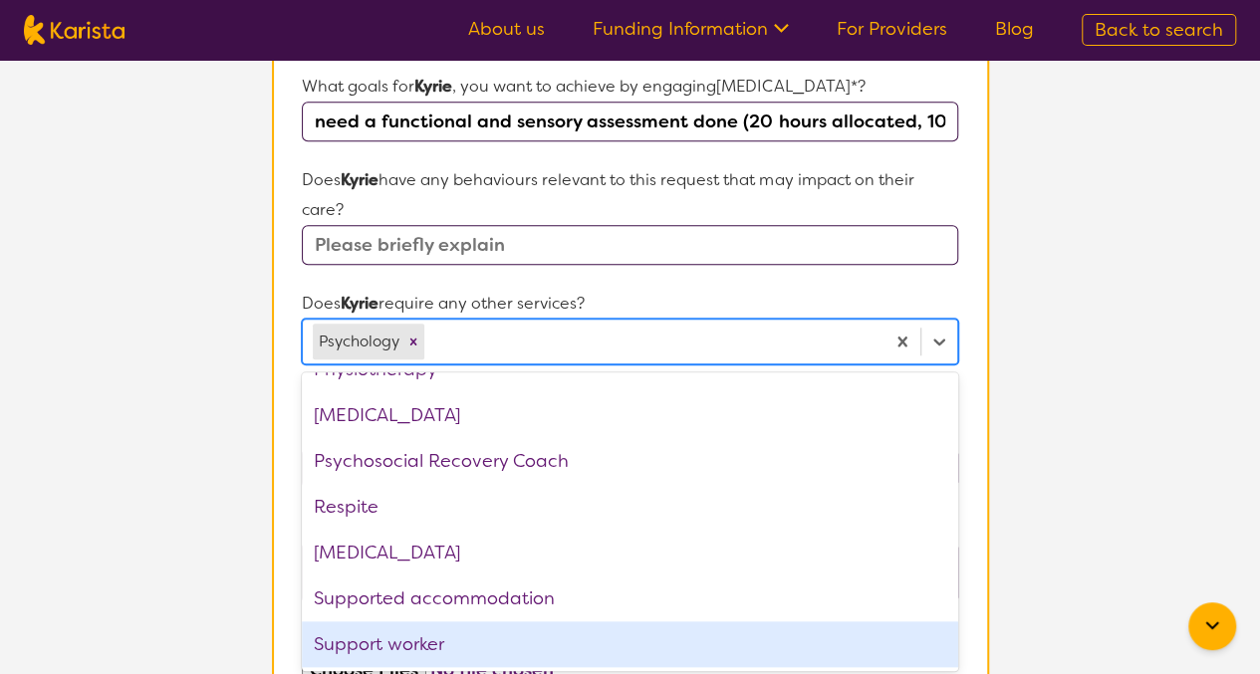
click at [415, 635] on div "Support worker" at bounding box center [629, 644] width 655 height 46
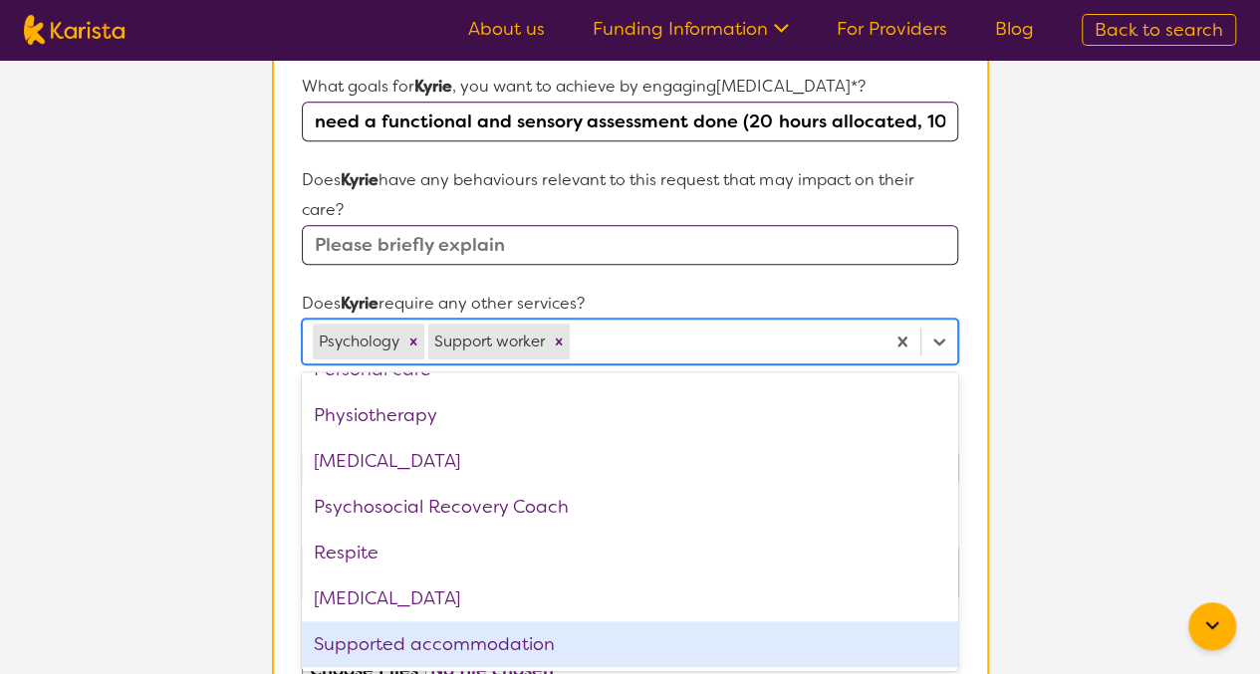
scroll to position [580, 0]
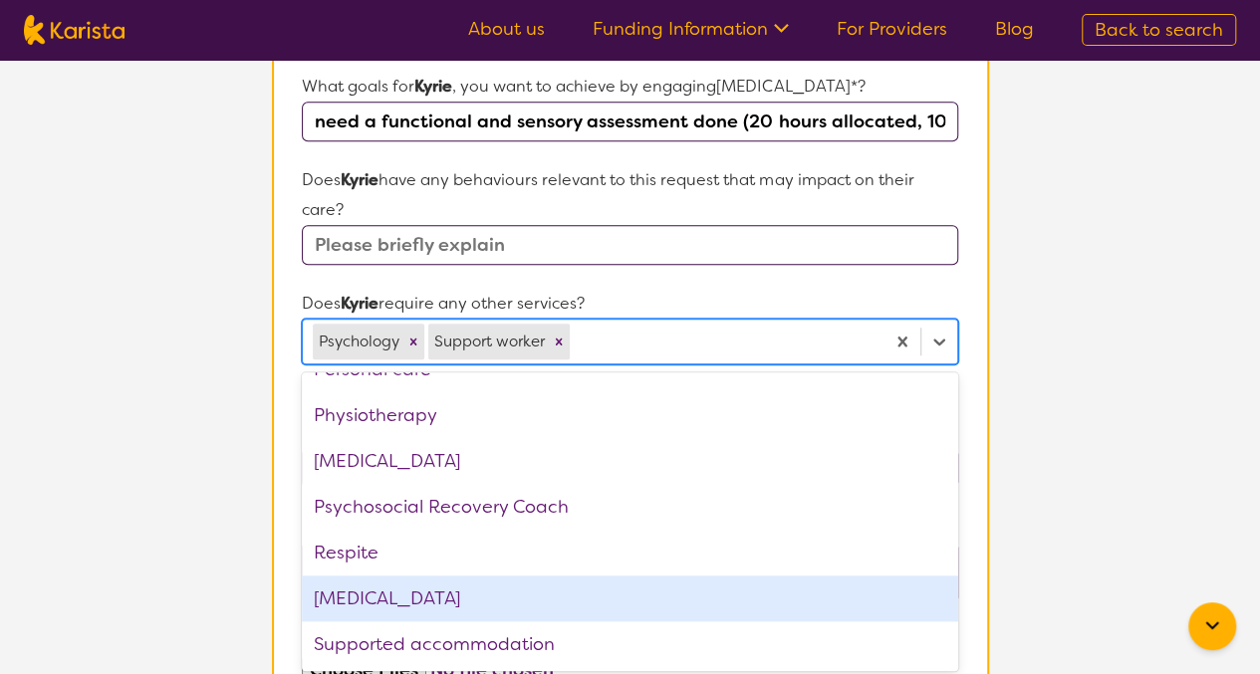
click at [133, 457] on section "L About You 2 Participant Details 3 Confirmation Participant Details & Service …" at bounding box center [630, 225] width 1260 height 1760
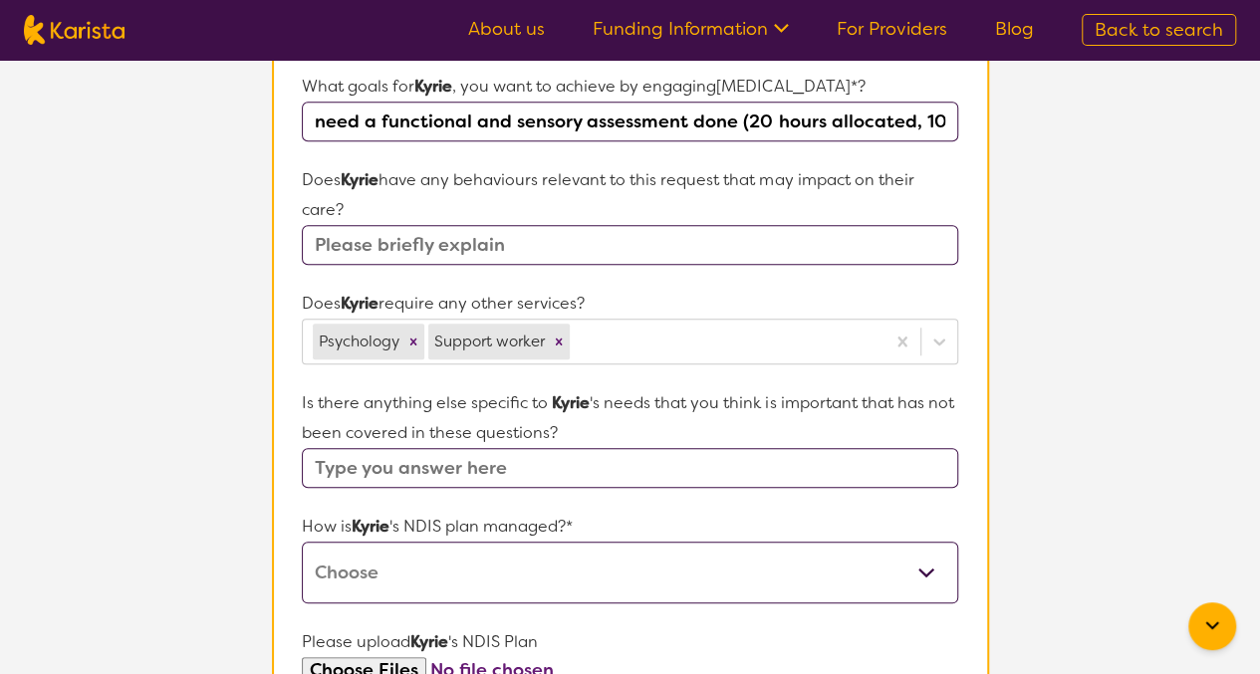
scroll to position [882, 0]
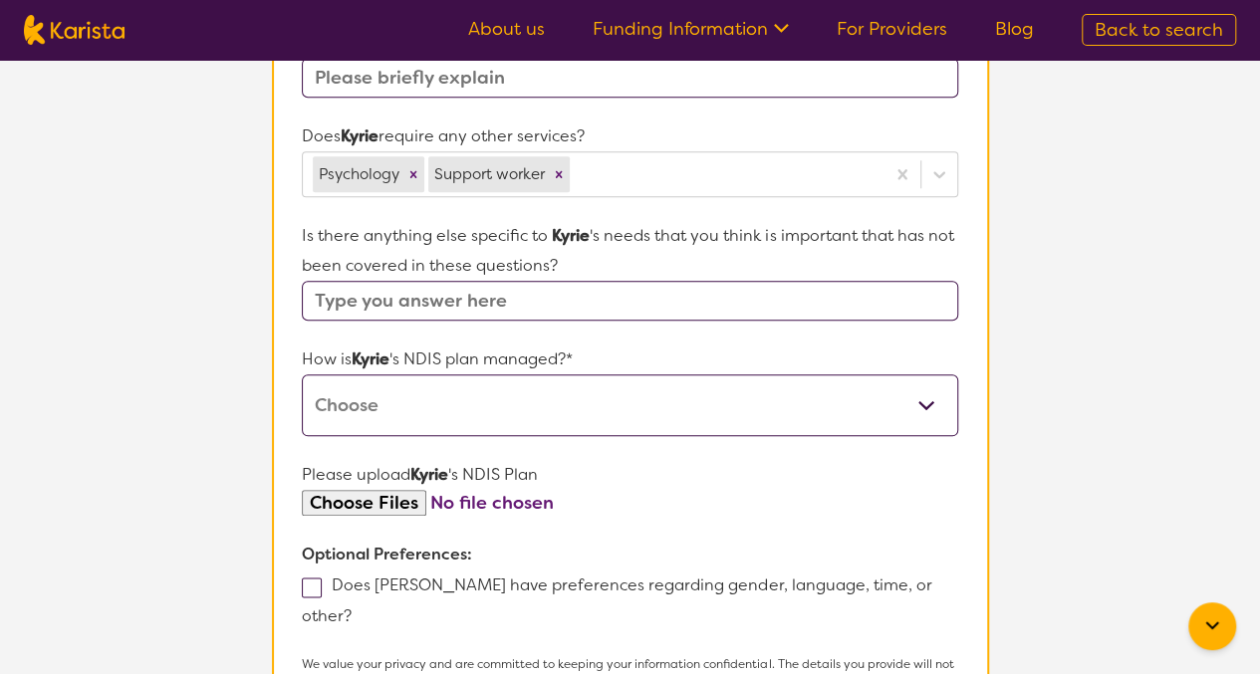
click at [342, 387] on select "Self-managed NDIS plan Managed by a registered plan management provider (not th…" at bounding box center [629, 405] width 655 height 62
select select "Plan Managed"
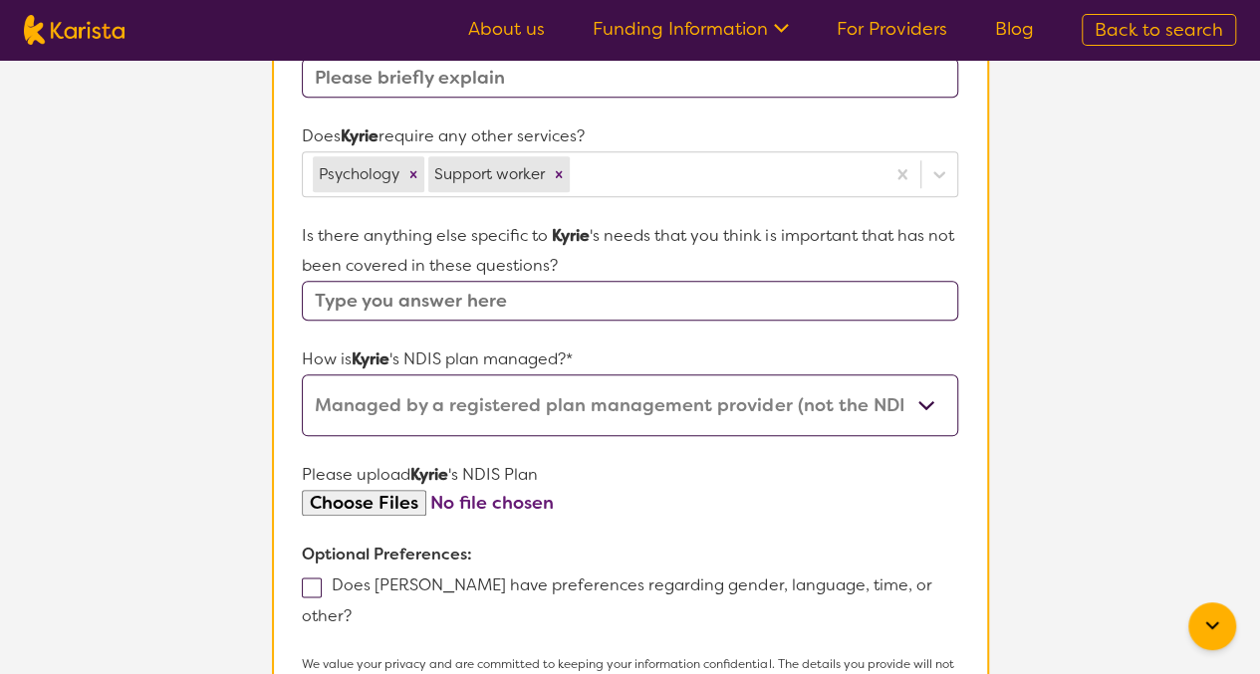
click at [302, 374] on select "Self-managed NDIS plan Managed by a registered plan management provider (not th…" at bounding box center [629, 405] width 655 height 62
click at [378, 388] on select "Self-managed NDIS plan Managed by a registered plan management provider (not th…" at bounding box center [629, 405] width 655 height 62
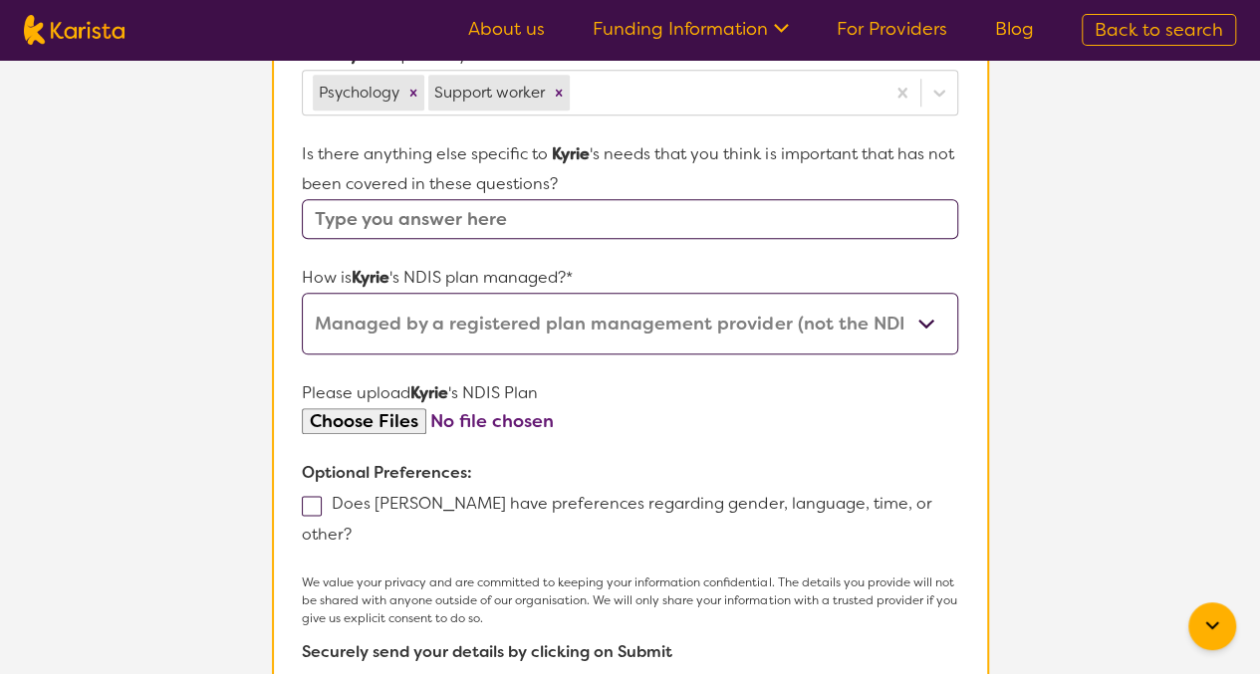
scroll to position [970, 0]
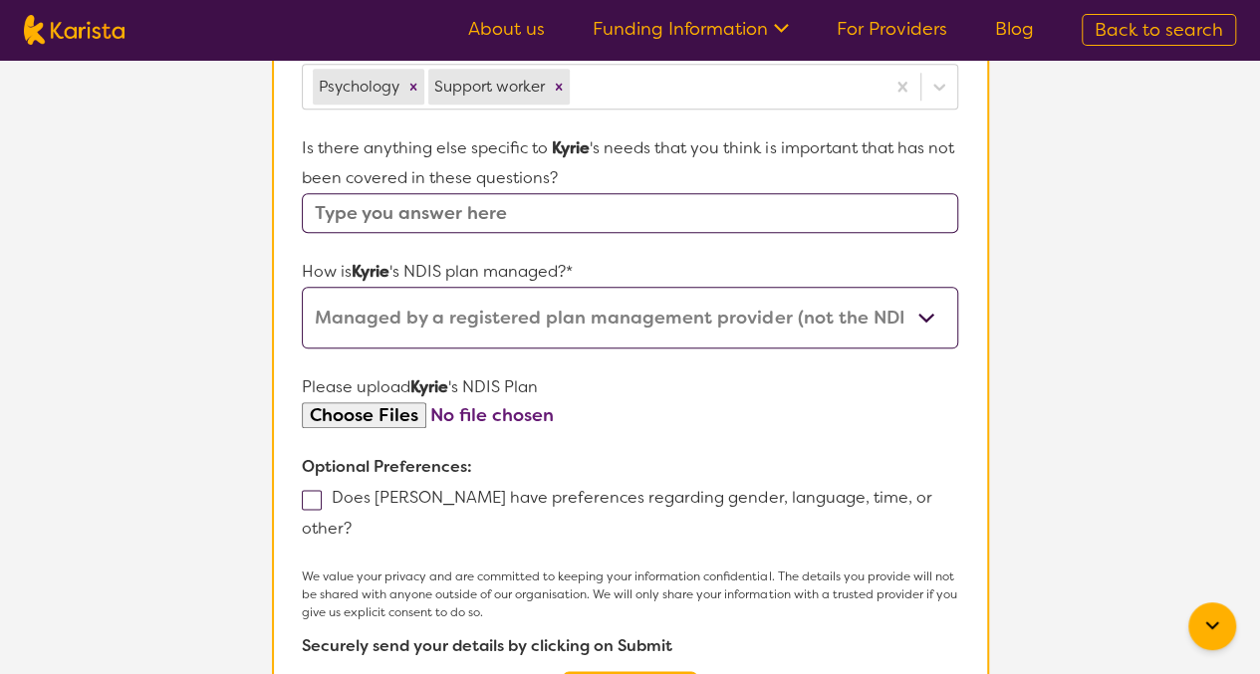
click at [315, 492] on span at bounding box center [312, 500] width 20 height 20
click at [352, 521] on input "Does [PERSON_NAME] have preferences regarding gender, language, time, or other?" at bounding box center [358, 527] width 13 height 13
checkbox input "true"
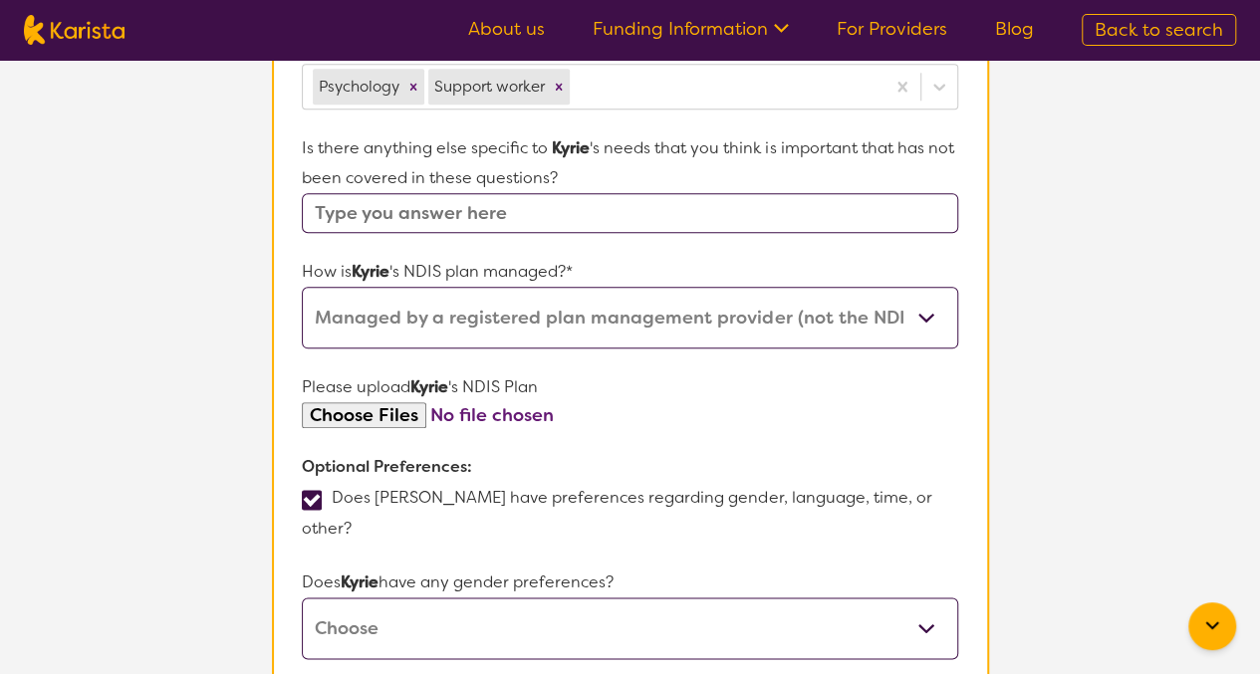
scroll to position [1111, 0]
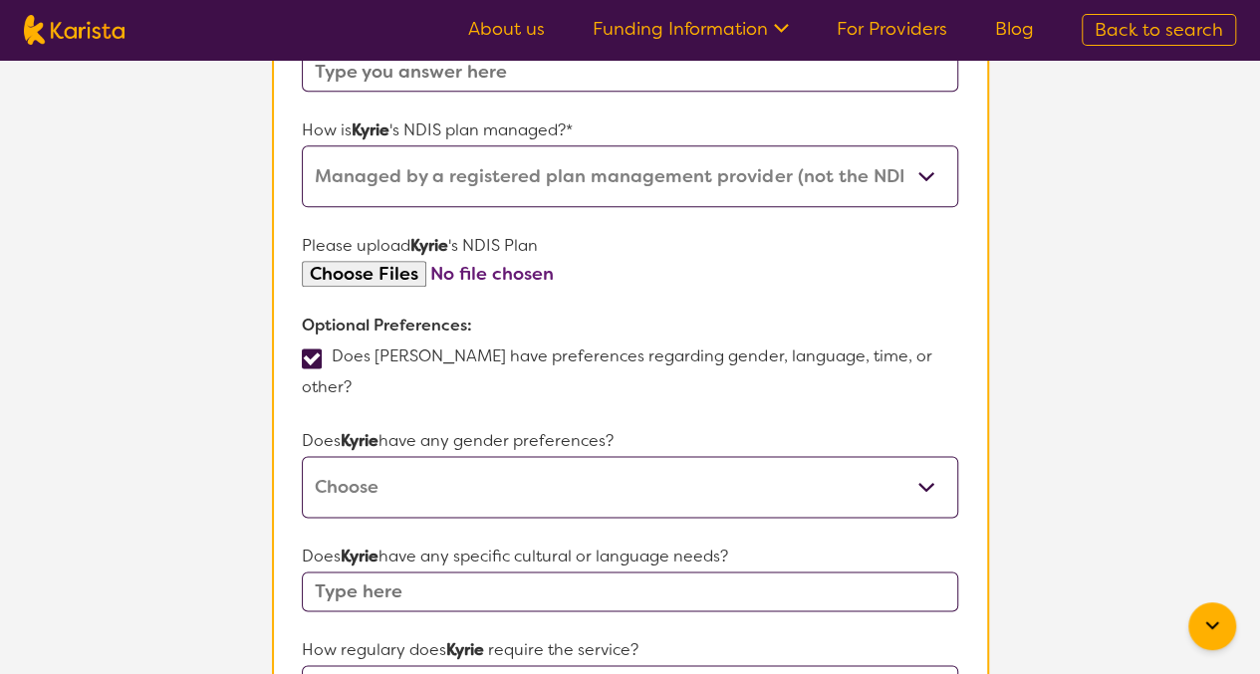
click at [478, 461] on select "[DEMOGRAPHIC_DATA] [DEMOGRAPHIC_DATA] Other No Preference" at bounding box center [629, 487] width 655 height 62
select select "[DEMOGRAPHIC_DATA]"
click at [302, 456] on select "[DEMOGRAPHIC_DATA] [DEMOGRAPHIC_DATA] Other No Preference" at bounding box center [629, 487] width 655 height 62
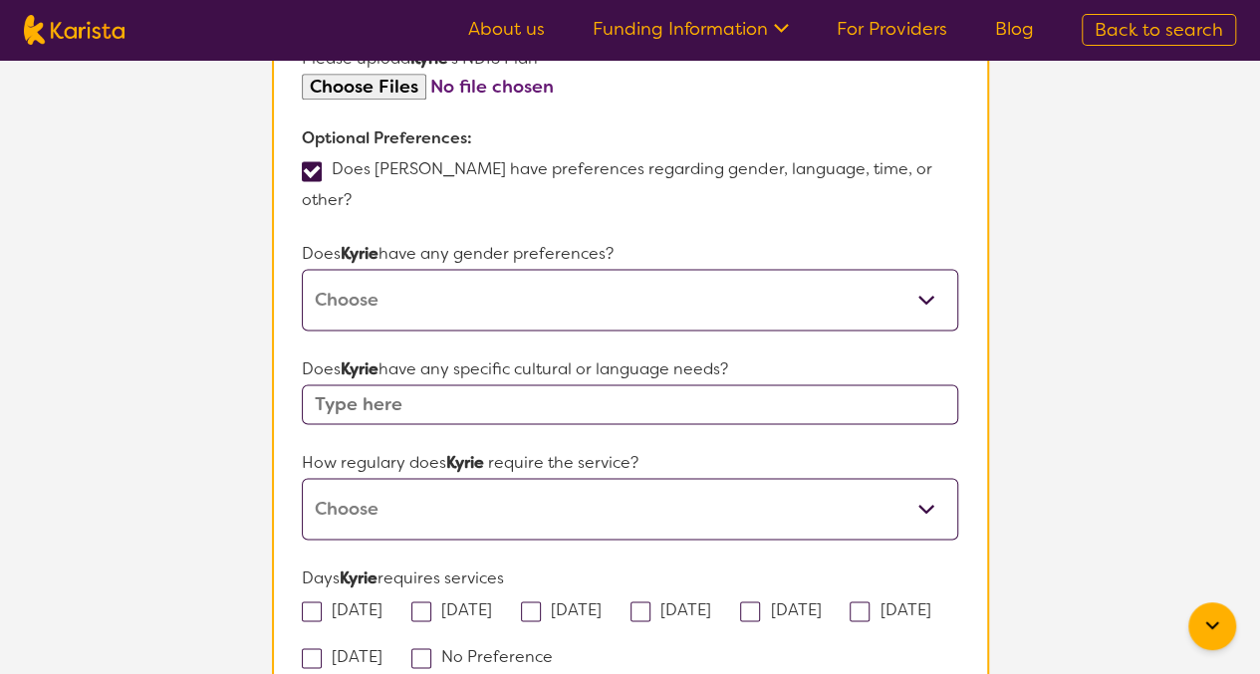
scroll to position [1301, 0]
click at [392, 476] on select "Daily Twice a week Weekly Every fortnight Monthly Other" at bounding box center [629, 507] width 655 height 62
select select "Weekly"
click at [302, 476] on select "Daily Twice a week Weekly Every fortnight Monthly Other" at bounding box center [629, 507] width 655 height 62
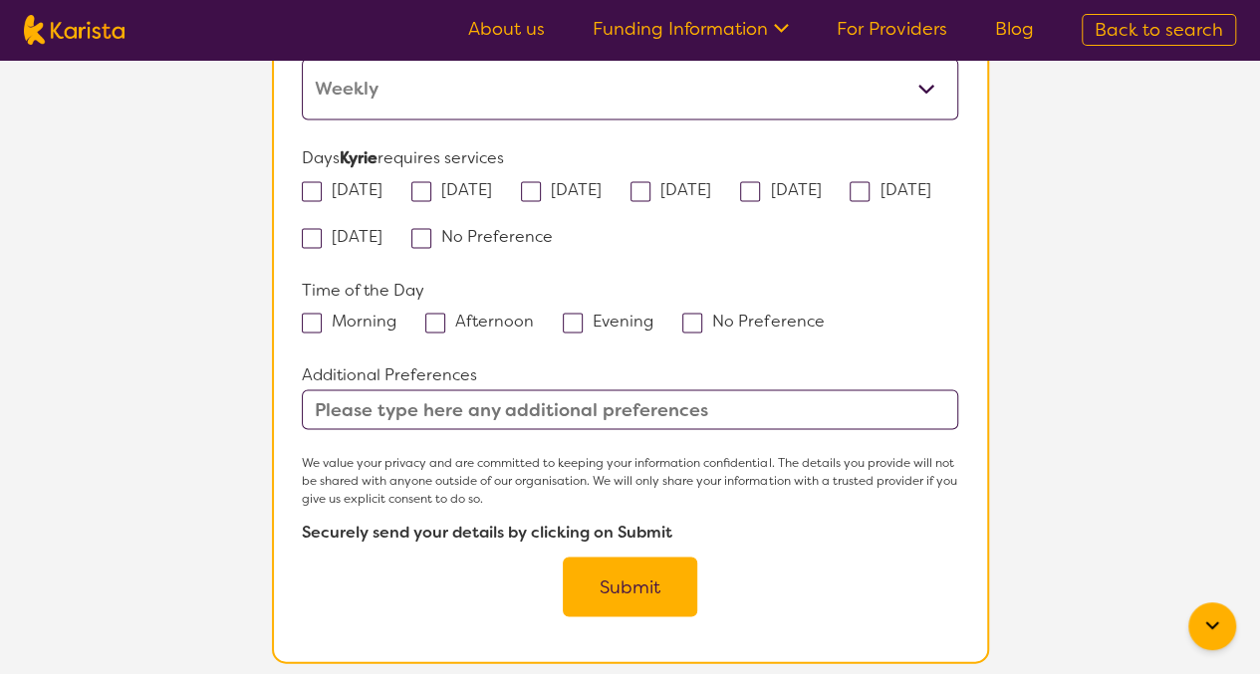
scroll to position [1729, 0]
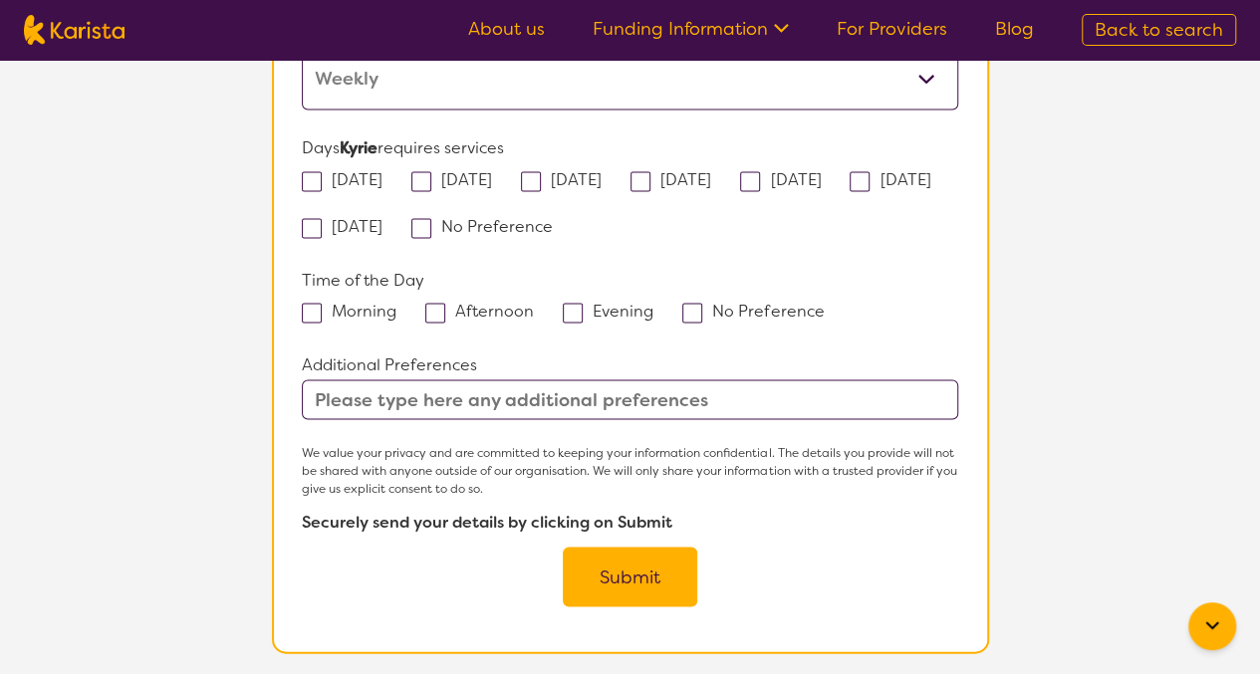
click at [616, 547] on button "Submit" at bounding box center [630, 577] width 134 height 60
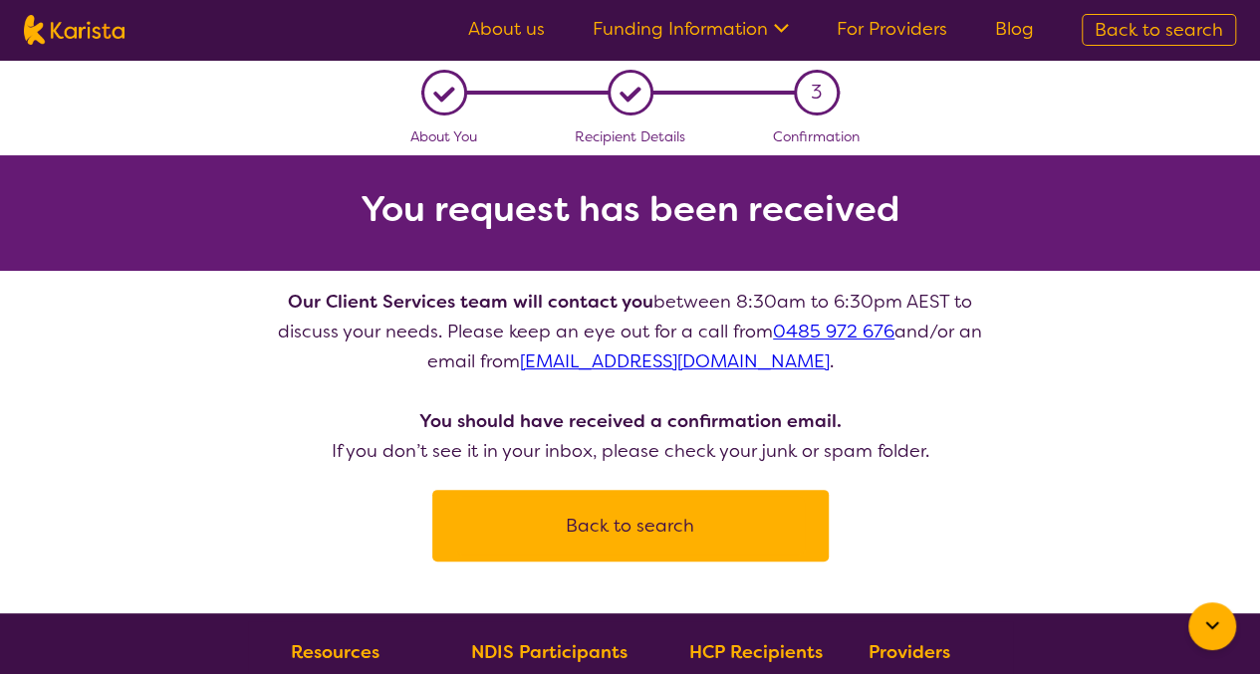
click at [662, 533] on button "Back to search" at bounding box center [630, 526] width 349 height 60
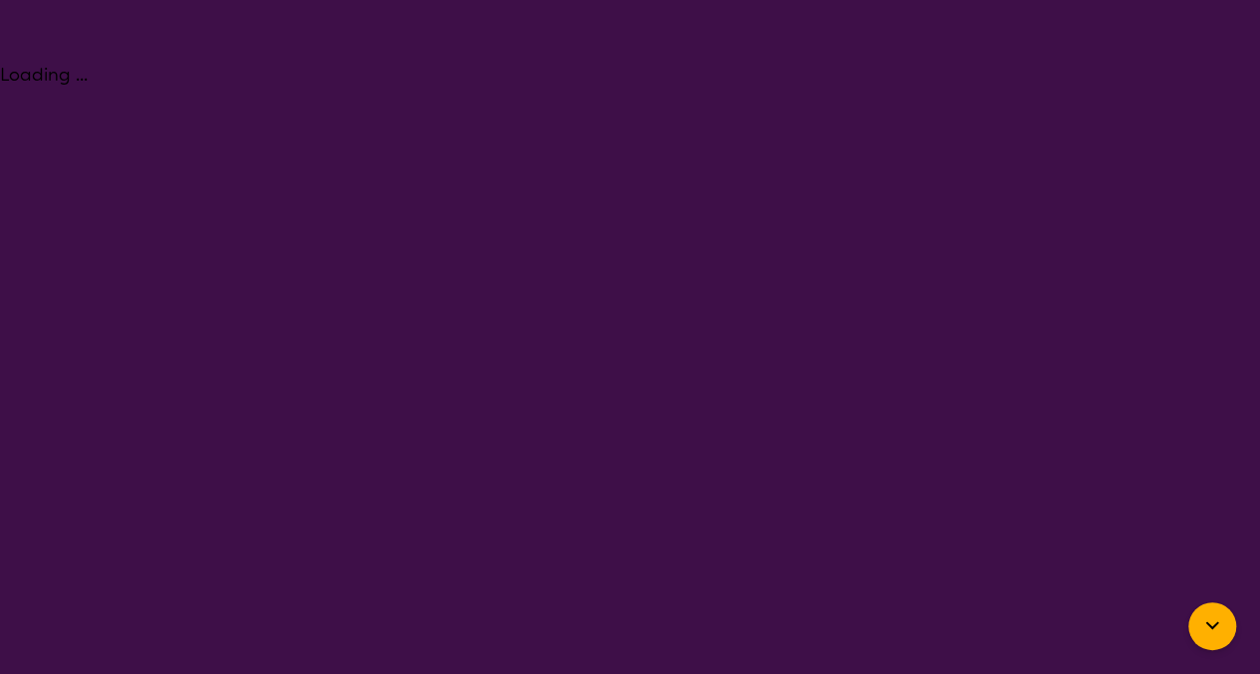
select select "[MEDICAL_DATA]"
select select "AD"
select select "NDIS"
select select "[MEDICAL_DATA]"
select select "AD"
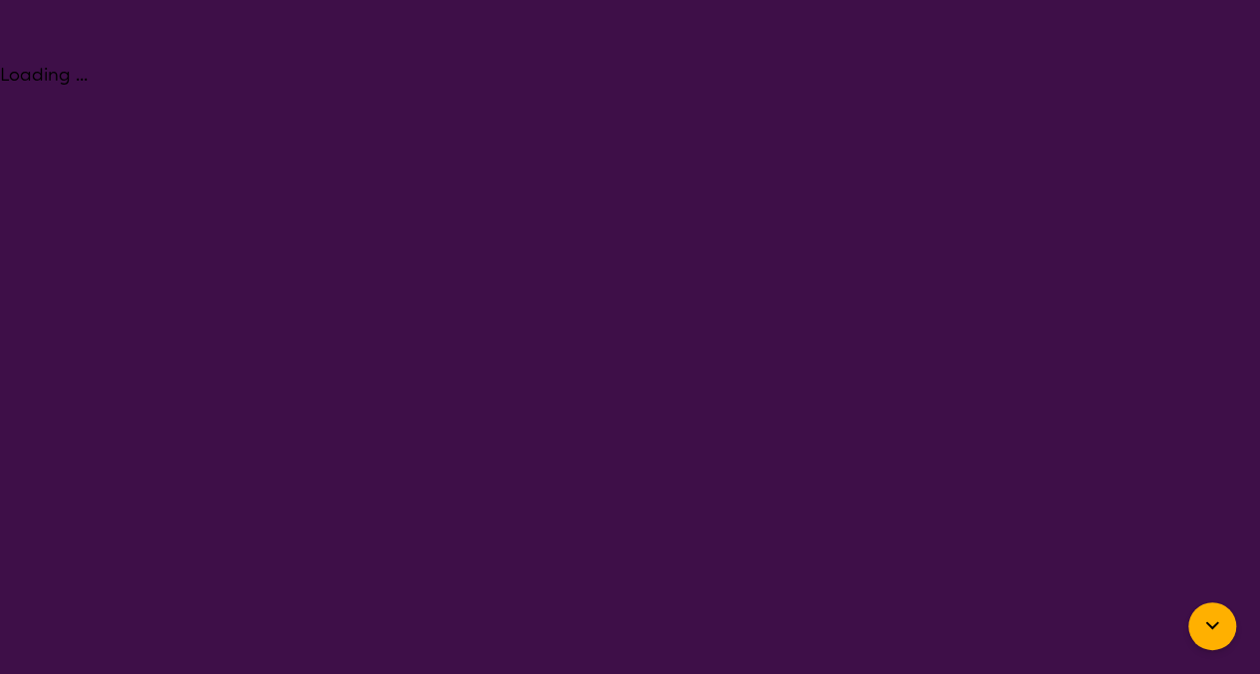
select select "NDIS"
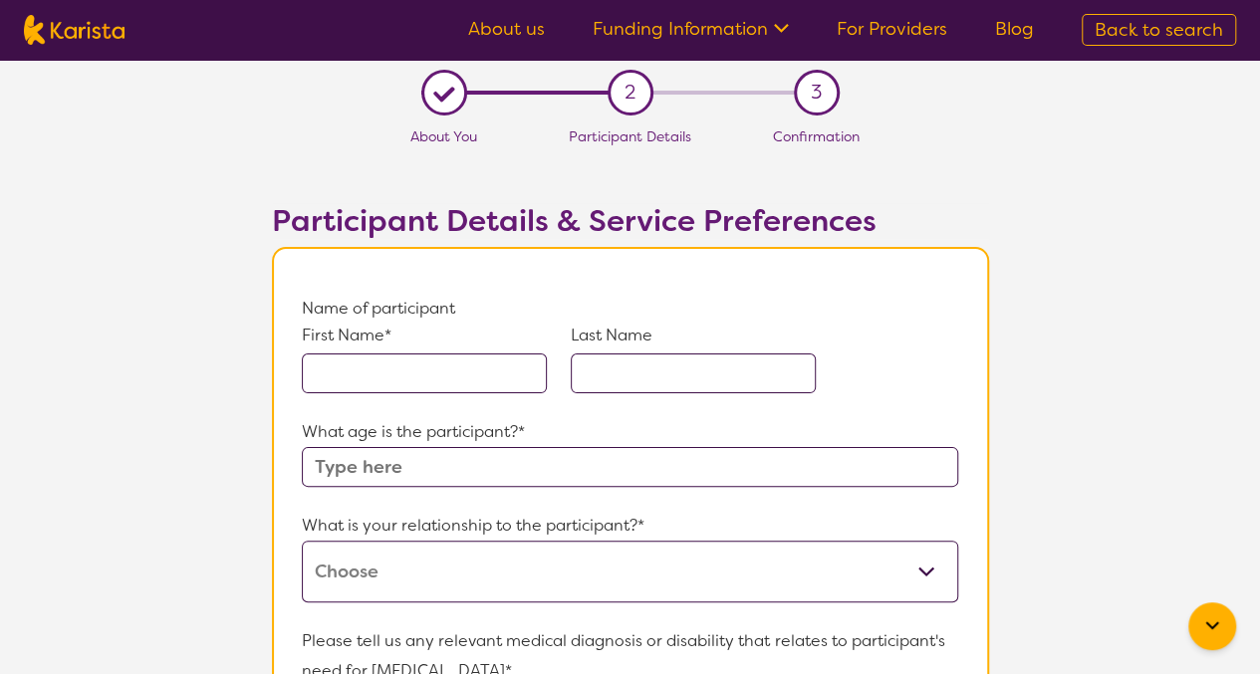
scroll to position [191, 0]
